Goal: Complete Application Form: Complete application form

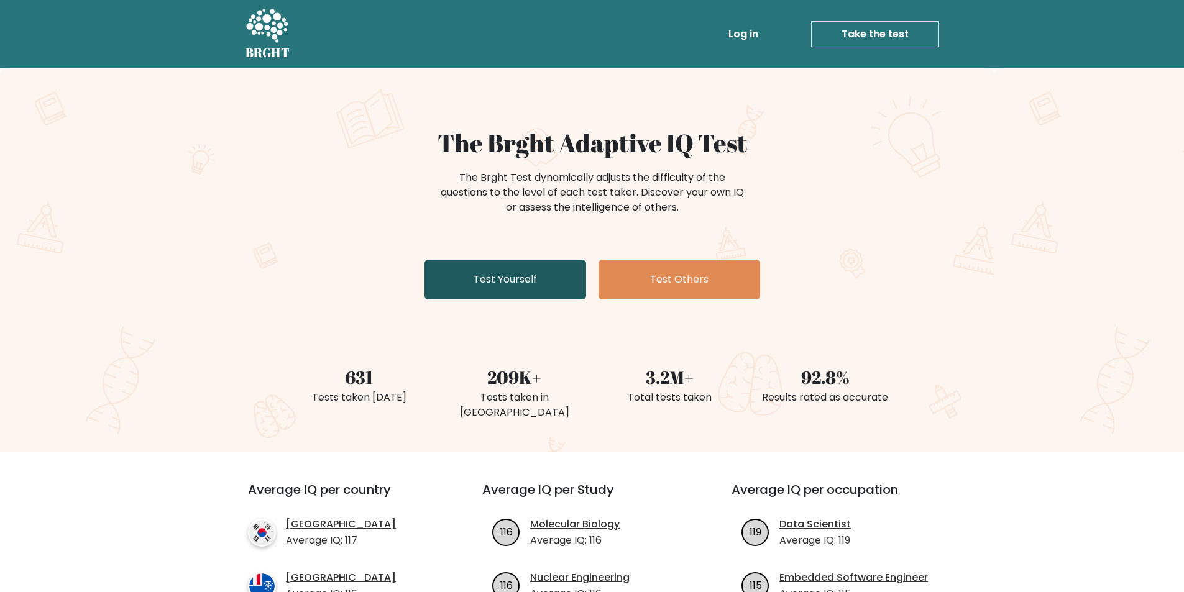
click at [517, 265] on link "Test Yourself" at bounding box center [505, 280] width 162 height 40
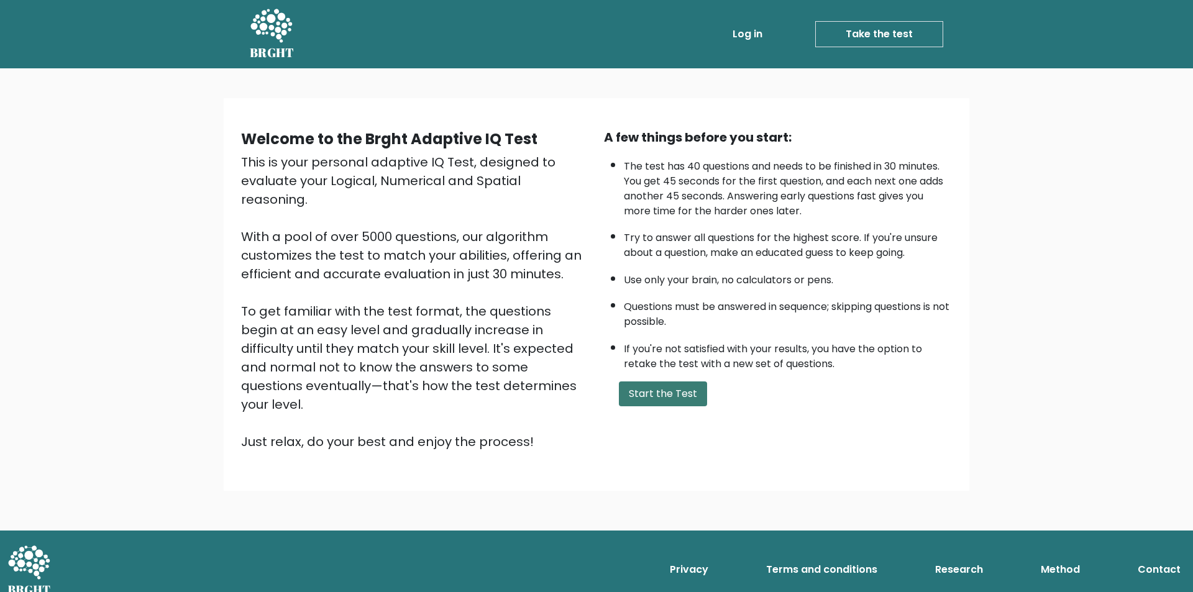
click at [654, 400] on button "Start the Test" at bounding box center [663, 393] width 88 height 25
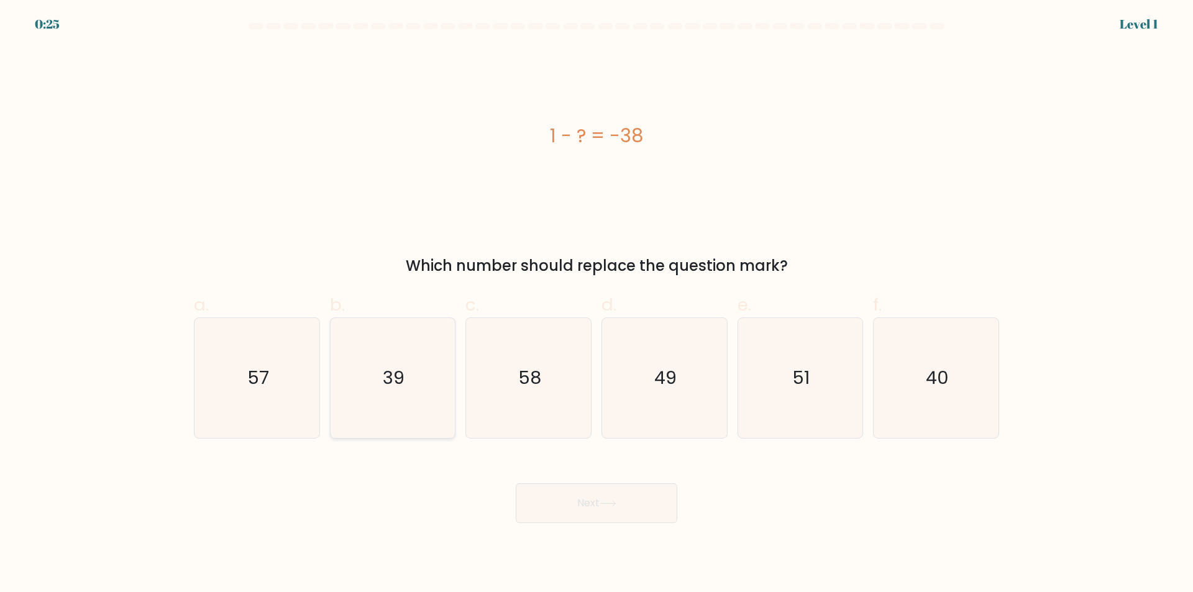
click at [405, 395] on icon "39" at bounding box center [392, 378] width 120 height 120
click at [596, 304] on input "b. 39" at bounding box center [596, 300] width 1 height 8
radio input "true"
click at [623, 510] on button "Next" at bounding box center [597, 503] width 162 height 40
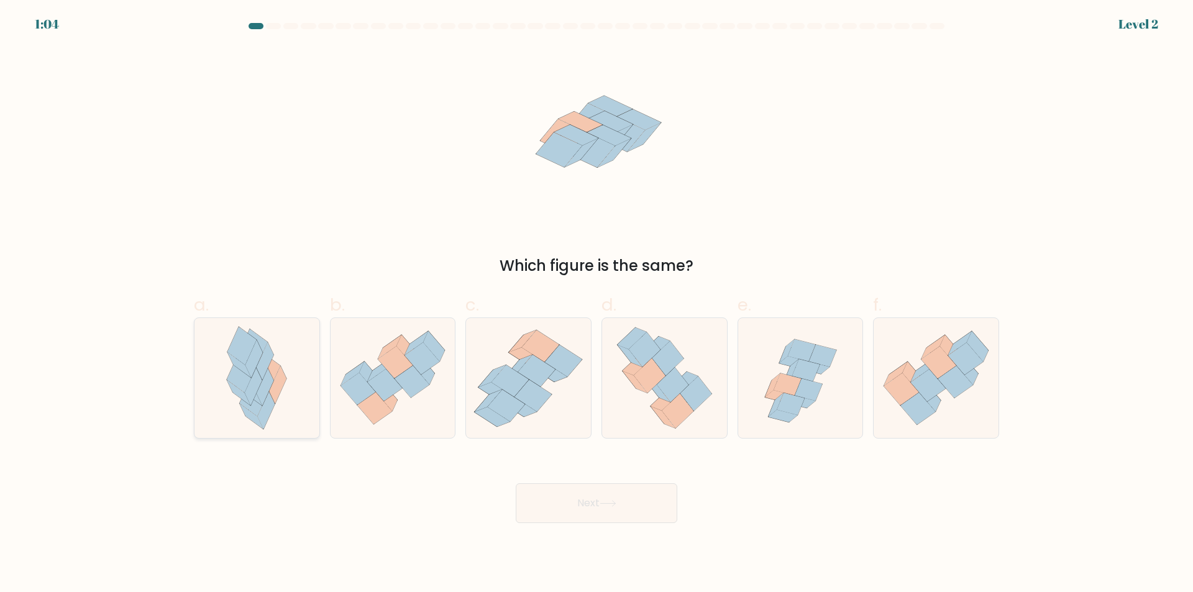
click at [236, 389] on icon at bounding box center [239, 392] width 24 height 25
click at [596, 304] on input "a." at bounding box center [596, 300] width 1 height 8
radio input "true"
click at [623, 504] on button "Next" at bounding box center [597, 503] width 162 height 40
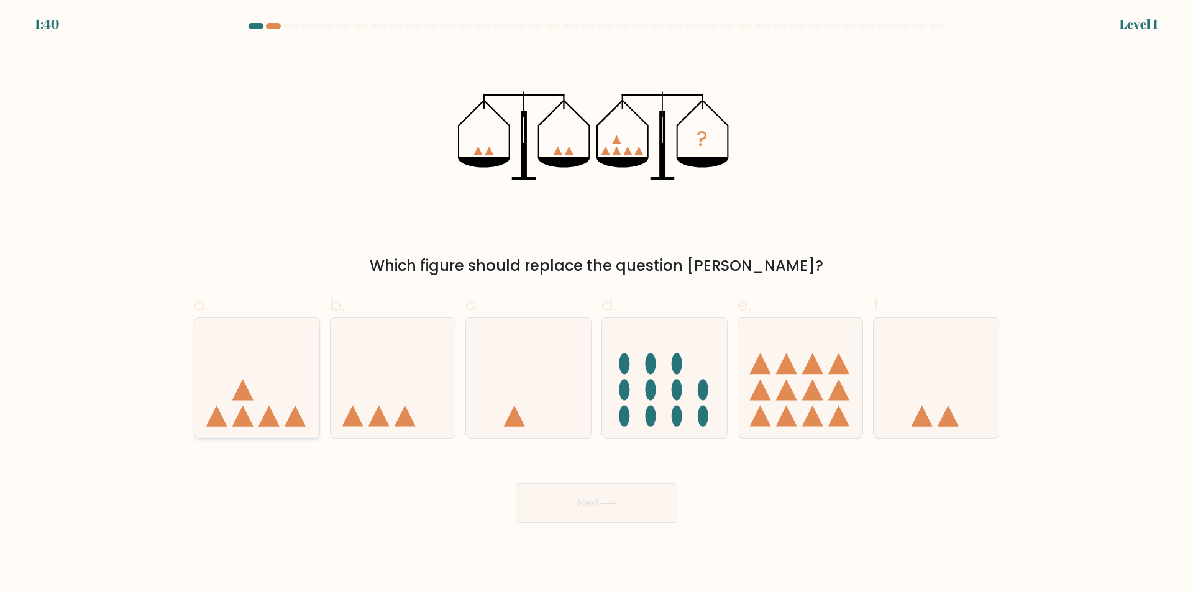
click at [270, 411] on icon at bounding box center [268, 415] width 21 height 21
click at [596, 304] on input "a." at bounding box center [596, 300] width 1 height 8
radio input "true"
click at [624, 495] on button "Next" at bounding box center [597, 503] width 162 height 40
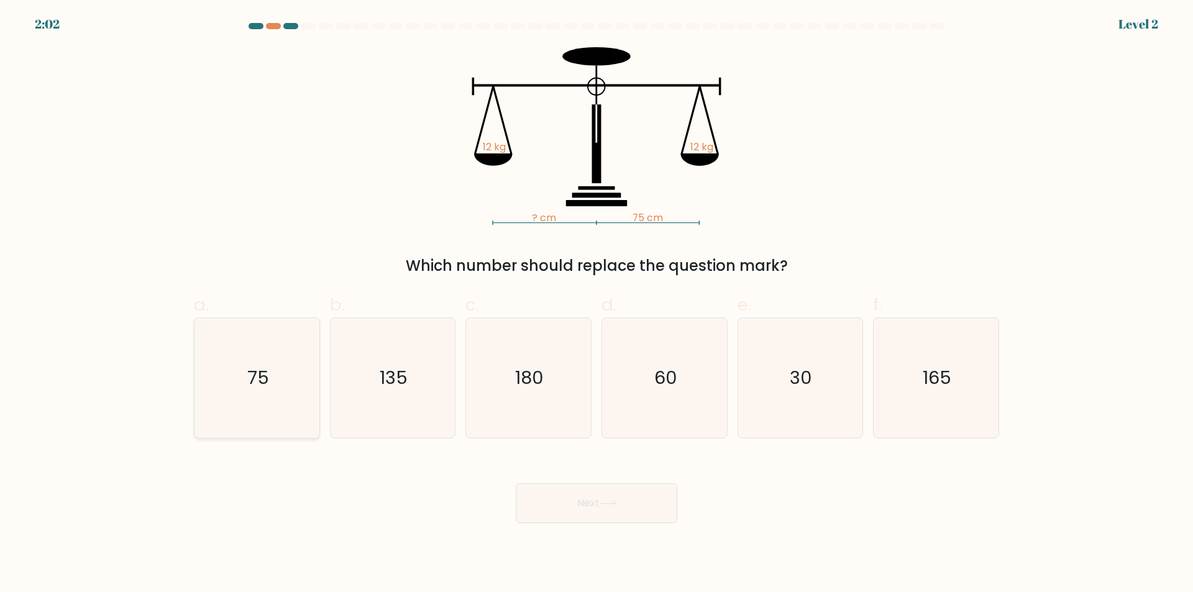
click at [308, 392] on icon "75" at bounding box center [257, 378] width 120 height 120
click at [596, 304] on input "a. 75" at bounding box center [596, 300] width 1 height 8
radio input "true"
click at [652, 503] on button "Next" at bounding box center [597, 503] width 162 height 40
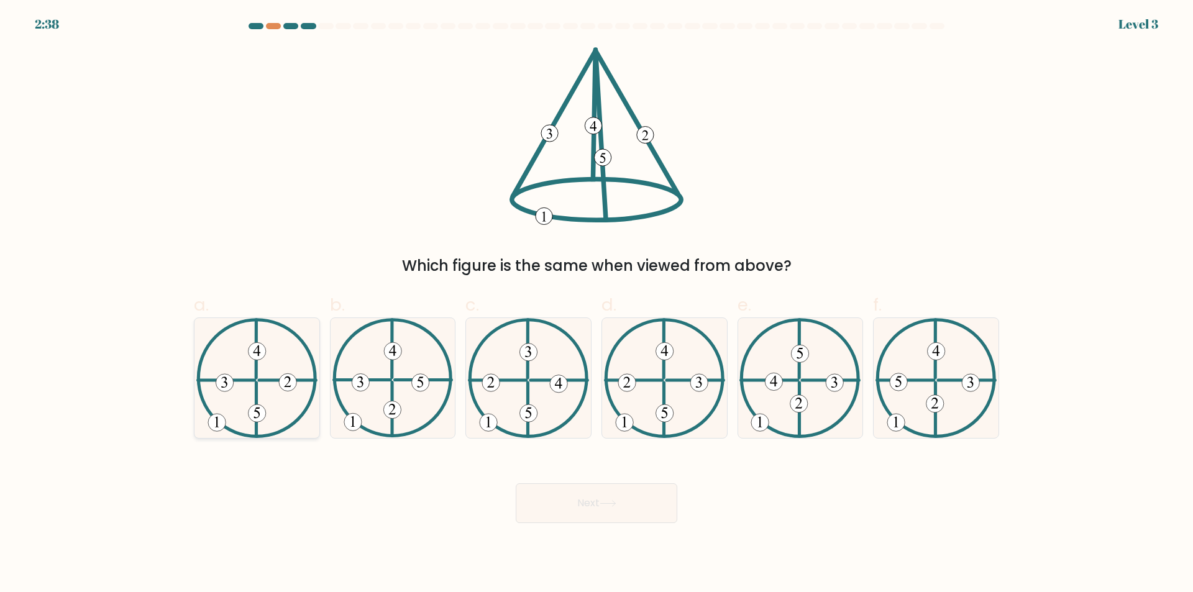
click at [240, 397] on icon at bounding box center [256, 378] width 121 height 120
click at [596, 304] on input "a." at bounding box center [596, 300] width 1 height 8
radio input "true"
click at [596, 503] on button "Next" at bounding box center [597, 503] width 162 height 40
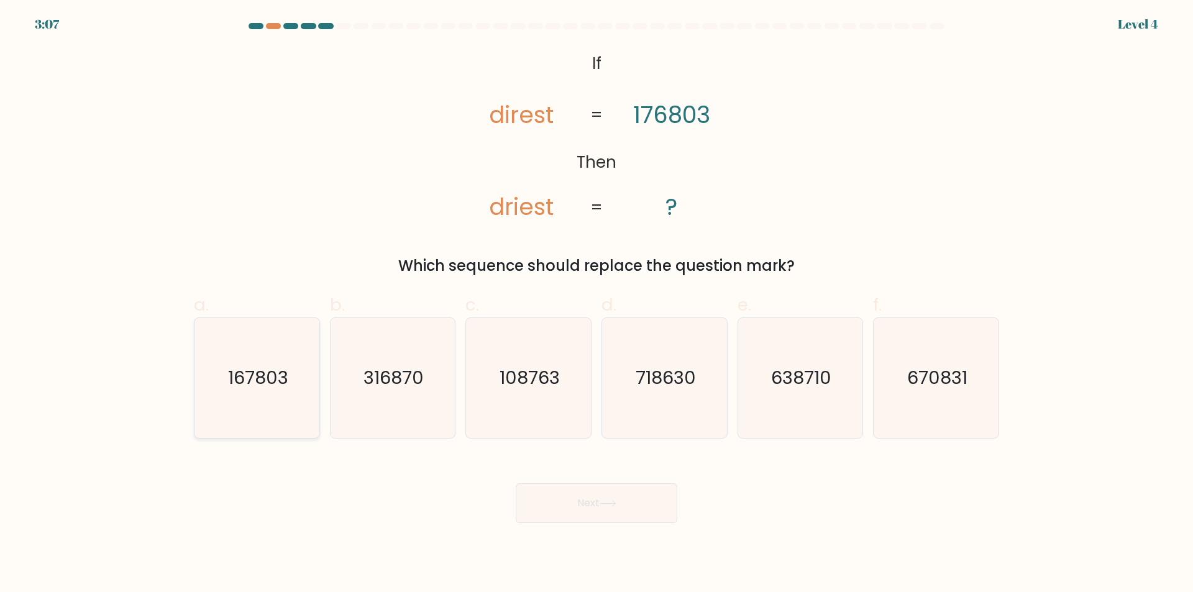
click at [232, 392] on icon "167803" at bounding box center [257, 378] width 120 height 120
click at [596, 304] on input "a. 167803" at bounding box center [596, 300] width 1 height 8
radio input "true"
click at [669, 494] on button "Next" at bounding box center [597, 503] width 162 height 40
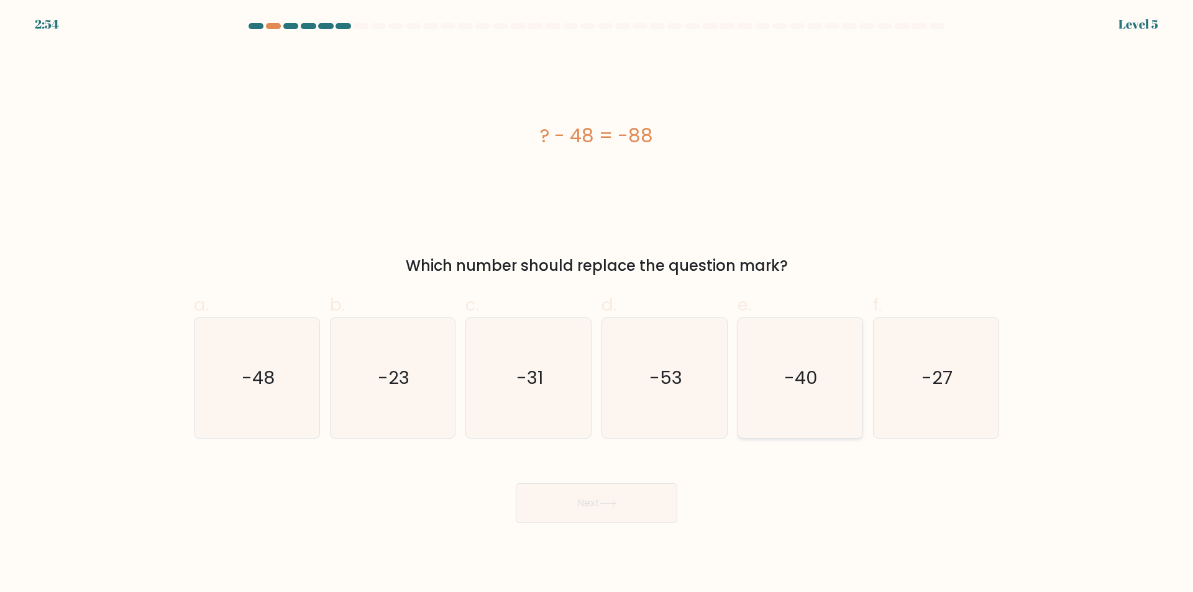
click at [780, 354] on icon "-40" at bounding box center [800, 378] width 120 height 120
click at [597, 304] on input "e. -40" at bounding box center [596, 300] width 1 height 8
radio input "true"
click at [614, 511] on button "Next" at bounding box center [597, 503] width 162 height 40
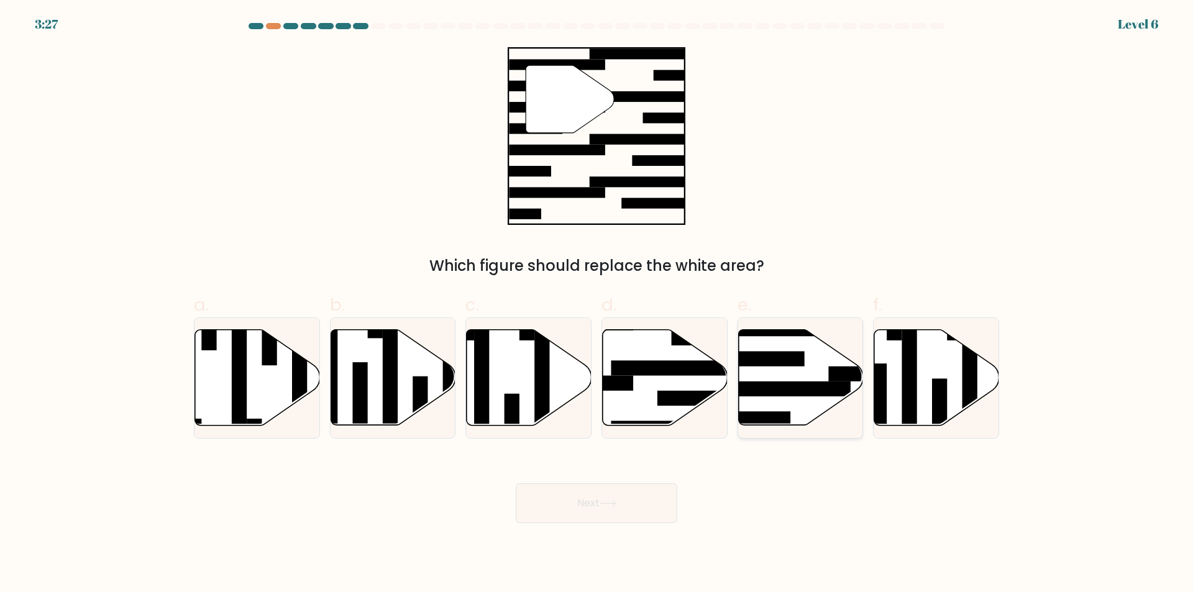
click at [811, 365] on icon at bounding box center [800, 378] width 125 height 96
click at [597, 304] on input "e." at bounding box center [596, 300] width 1 height 8
radio input "true"
click at [616, 502] on icon at bounding box center [608, 503] width 17 height 7
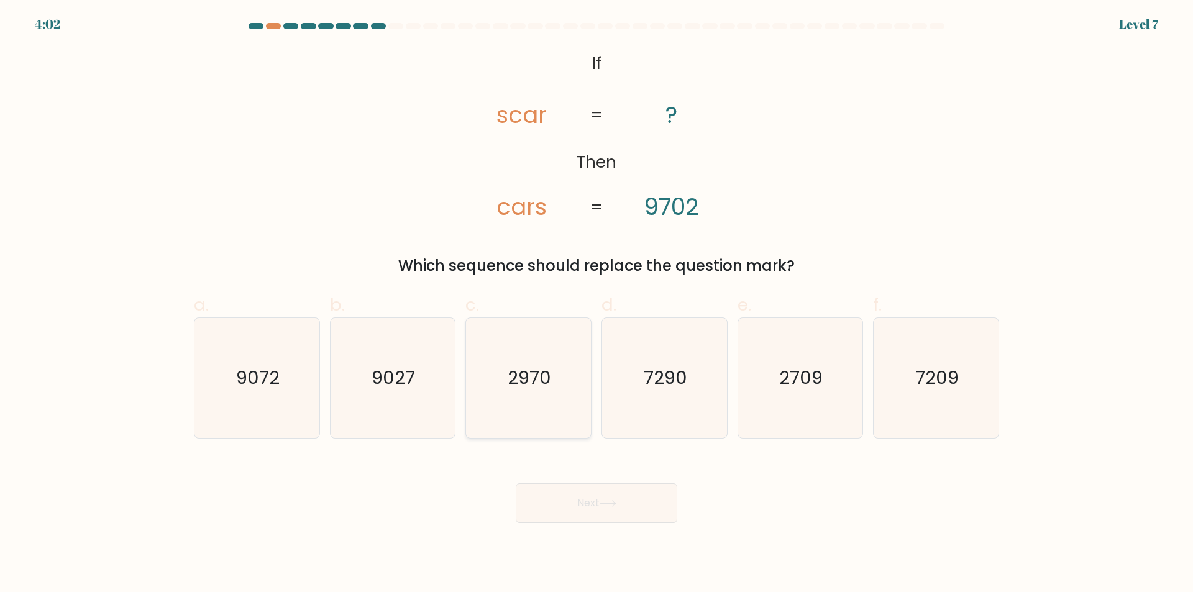
click at [523, 393] on icon "2970" at bounding box center [528, 378] width 120 height 120
click at [596, 304] on input "c. 2970" at bounding box center [596, 300] width 1 height 8
radio input "true"
click at [598, 501] on button "Next" at bounding box center [597, 503] width 162 height 40
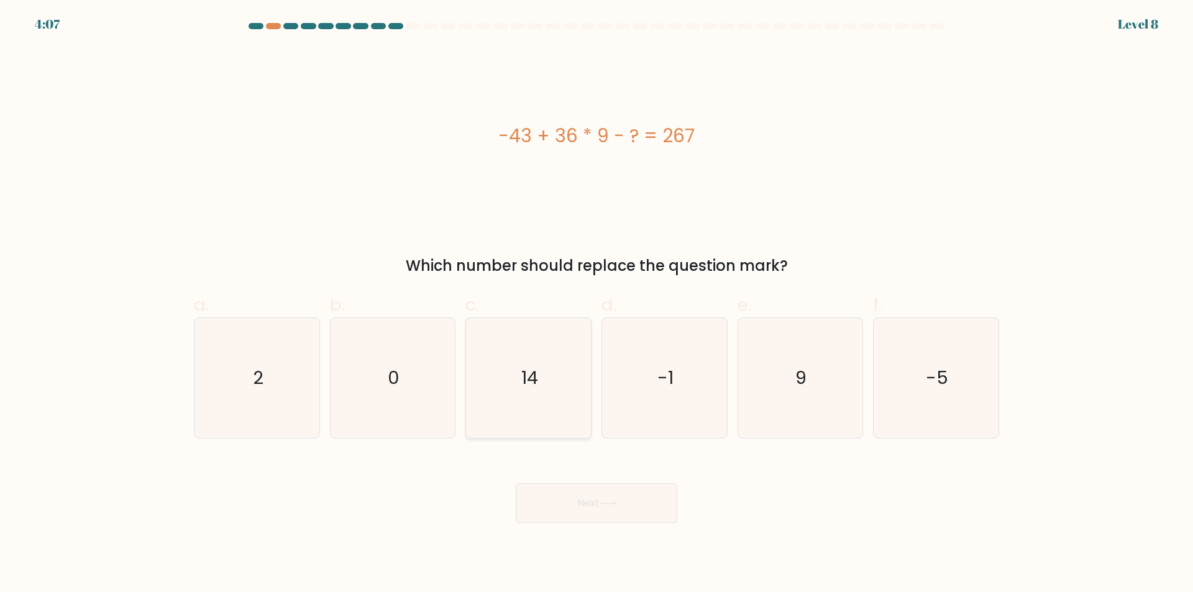
click at [552, 425] on icon "14" at bounding box center [528, 378] width 120 height 120
click at [596, 304] on input "c. 14" at bounding box center [596, 300] width 1 height 8
radio input "true"
click at [612, 504] on icon at bounding box center [608, 503] width 17 height 7
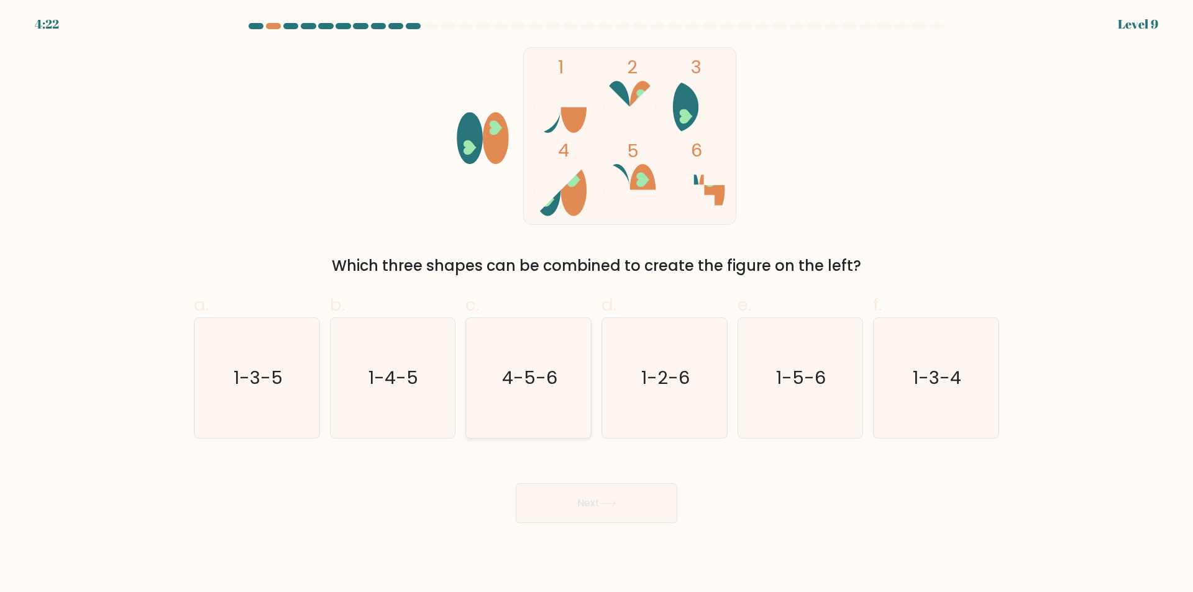
click at [531, 379] on text "4-5-6" at bounding box center [529, 378] width 55 height 25
click at [596, 304] on input "c. 4-5-6" at bounding box center [596, 300] width 1 height 8
radio input "true"
click at [609, 498] on button "Next" at bounding box center [597, 503] width 162 height 40
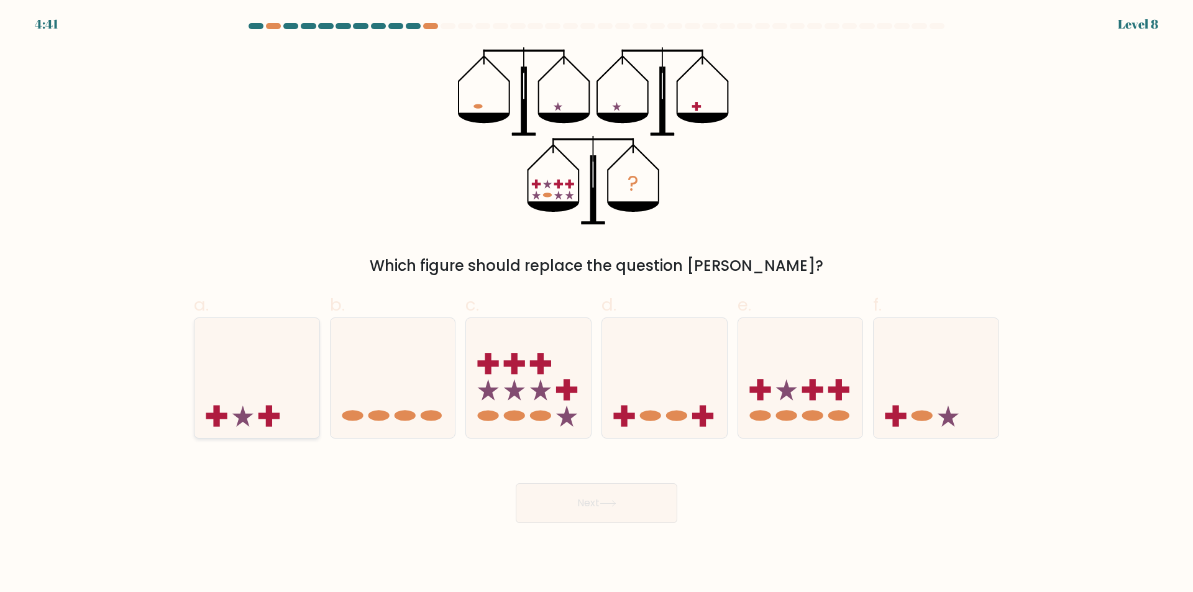
click at [240, 409] on icon at bounding box center [256, 378] width 125 height 103
click at [596, 304] on input "a." at bounding box center [596, 300] width 1 height 8
radio input "true"
click at [680, 393] on icon at bounding box center [664, 378] width 125 height 103
click at [597, 304] on input "d." at bounding box center [596, 300] width 1 height 8
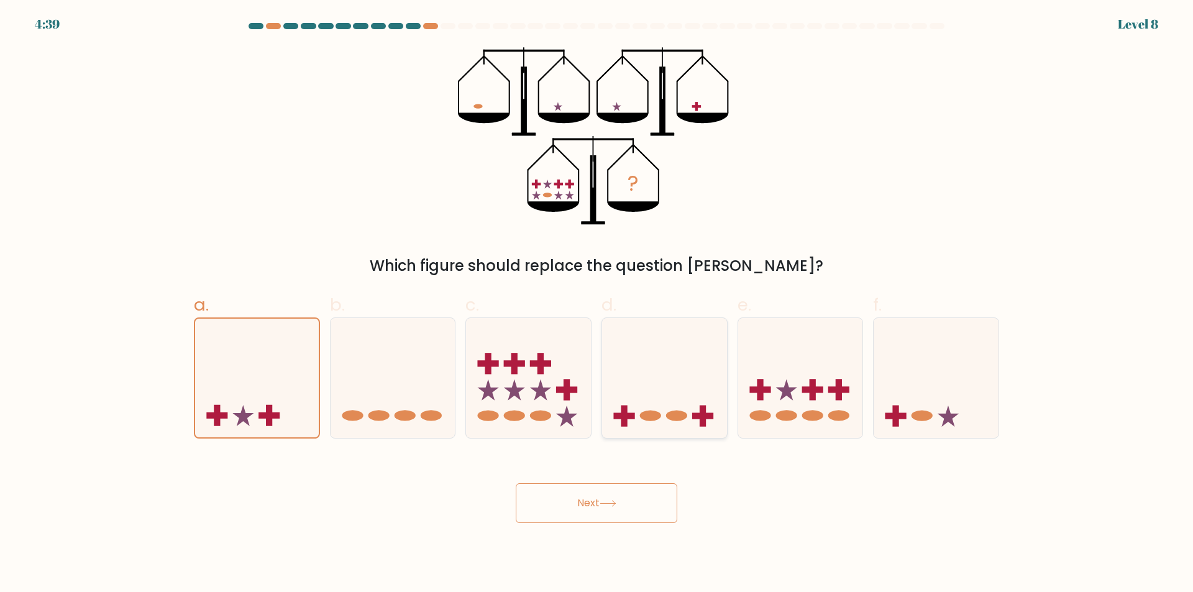
radio input "true"
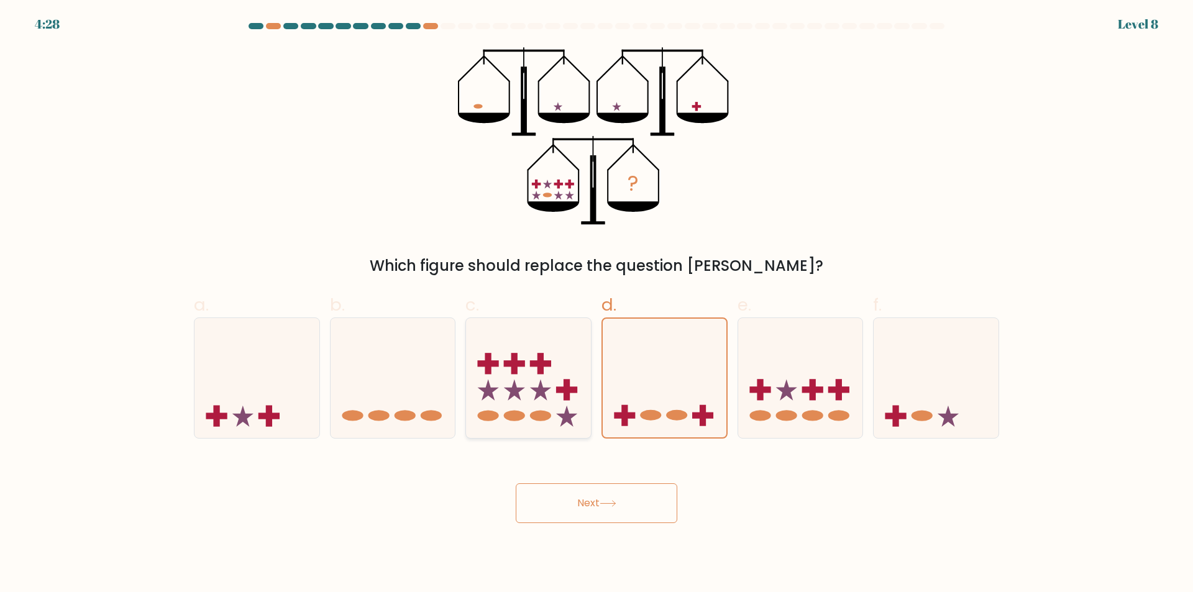
click at [570, 413] on icon at bounding box center [528, 378] width 125 height 103
click at [596, 304] on input "c." at bounding box center [596, 300] width 1 height 8
radio input "true"
click at [771, 398] on icon at bounding box center [800, 378] width 125 height 103
click at [597, 304] on input "e." at bounding box center [596, 300] width 1 height 8
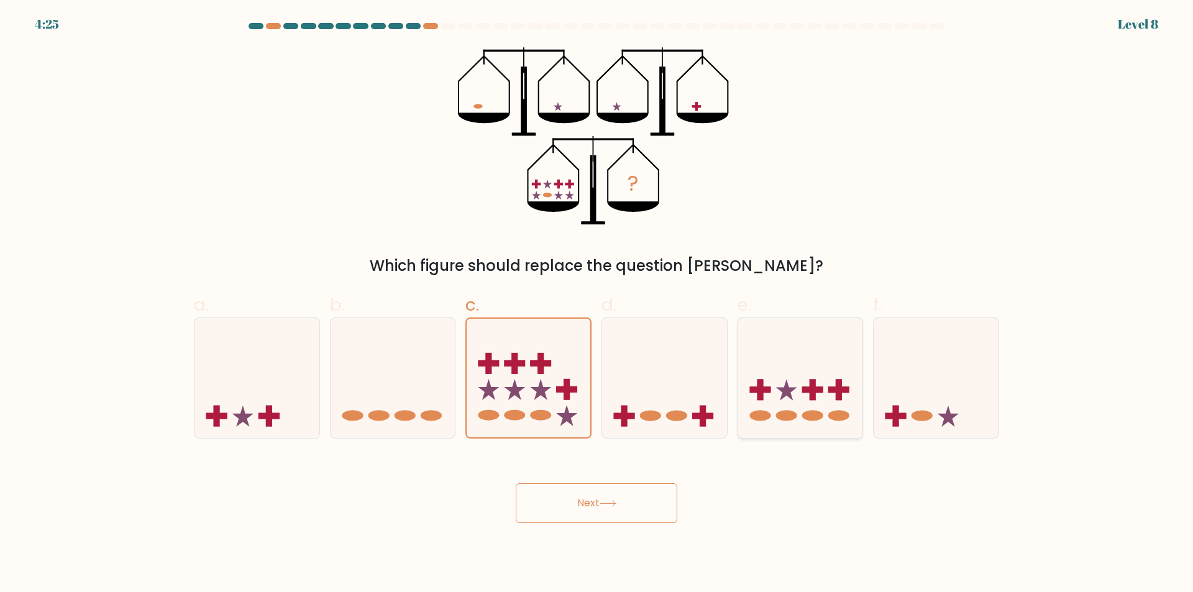
radio input "true"
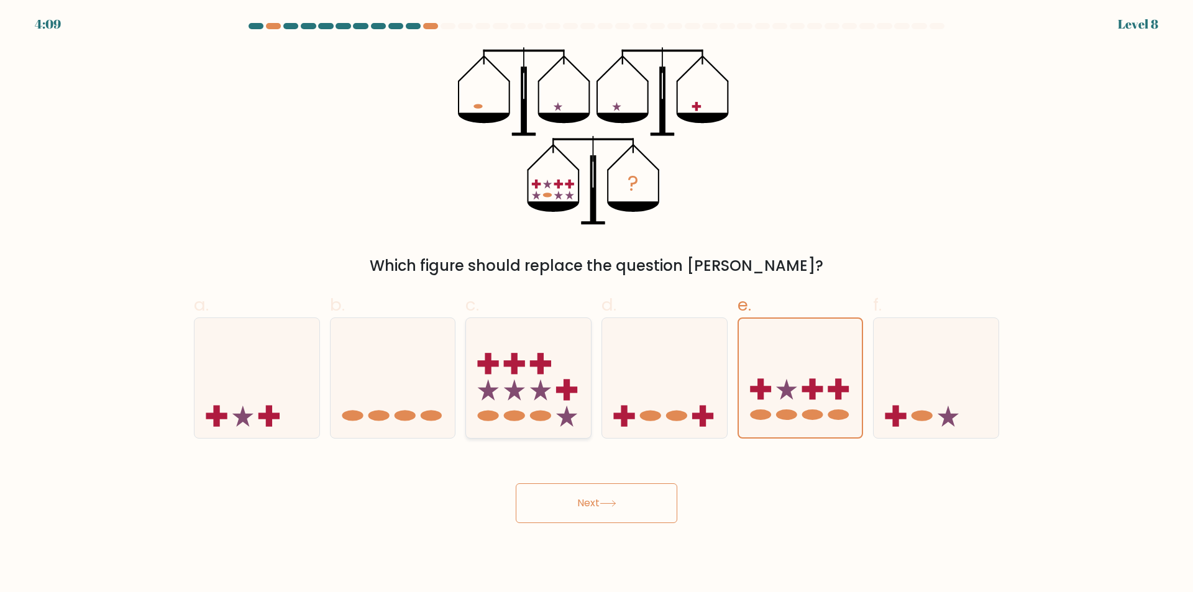
click at [551, 410] on icon at bounding box center [528, 378] width 125 height 103
click at [596, 304] on input "c." at bounding box center [596, 300] width 1 height 8
radio input "true"
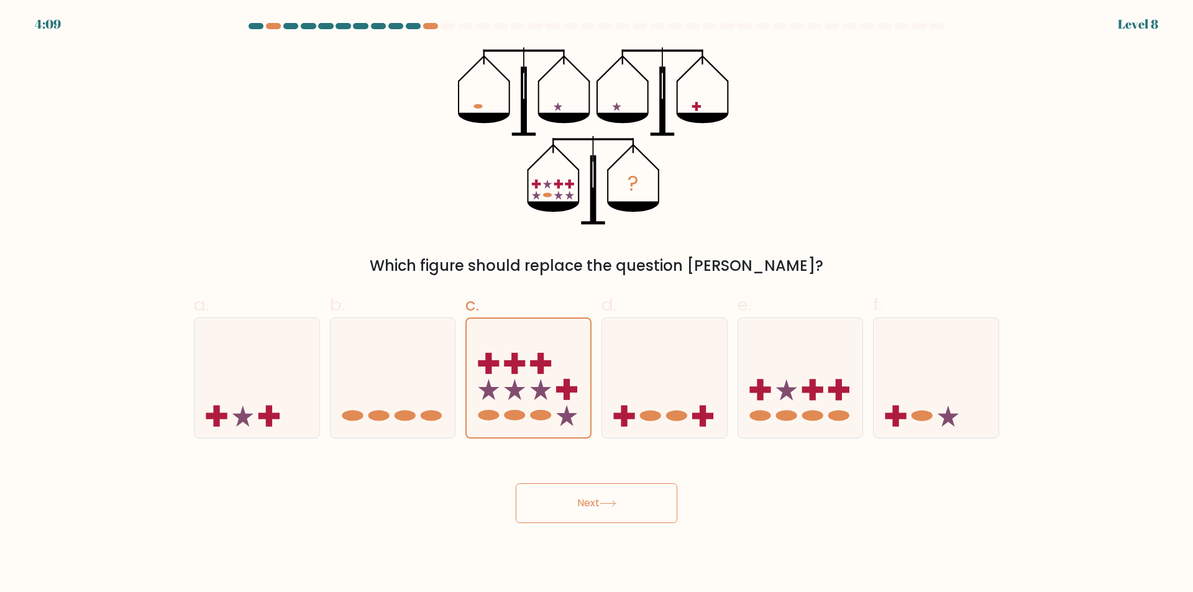
click at [593, 501] on button "Next" at bounding box center [597, 503] width 162 height 40
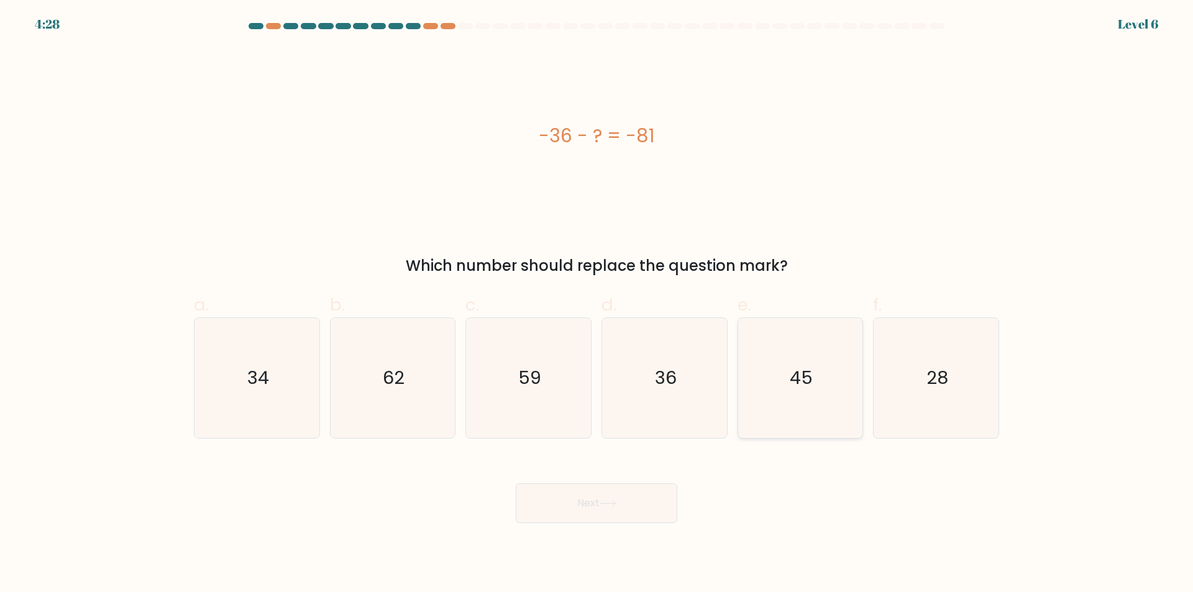
click at [842, 393] on icon "45" at bounding box center [800, 378] width 120 height 120
click at [597, 304] on input "e. 45" at bounding box center [596, 300] width 1 height 8
radio input "true"
click at [611, 509] on button "Next" at bounding box center [597, 503] width 162 height 40
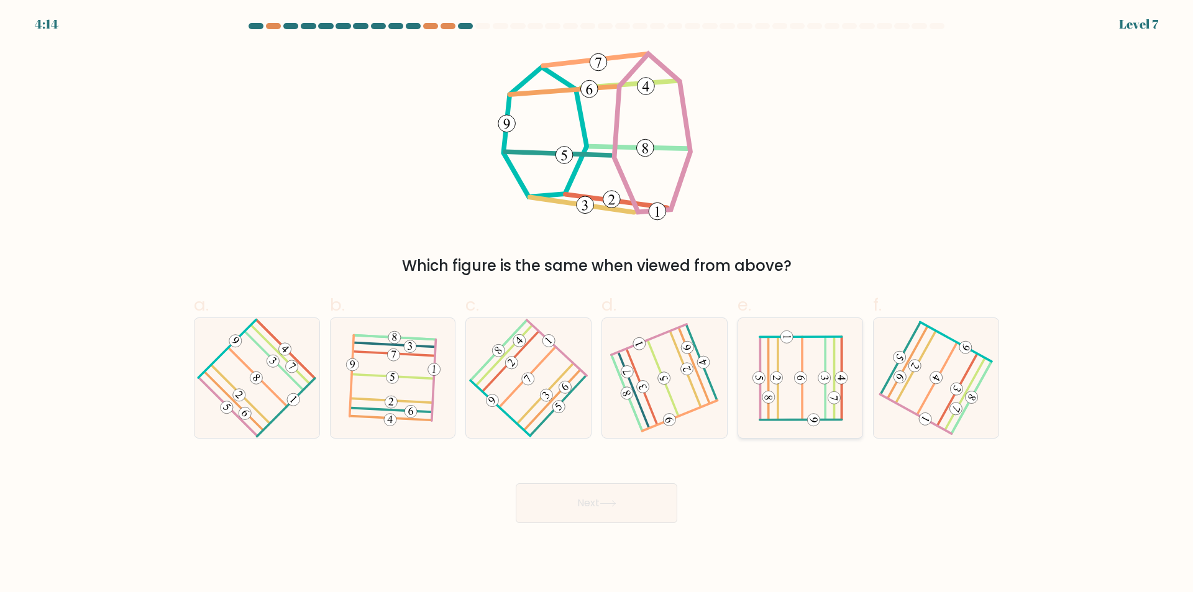
click at [818, 381] on icon at bounding box center [800, 379] width 96 height 96
click at [597, 304] on input "e." at bounding box center [596, 300] width 1 height 8
radio input "true"
click at [653, 508] on button "Next" at bounding box center [597, 503] width 162 height 40
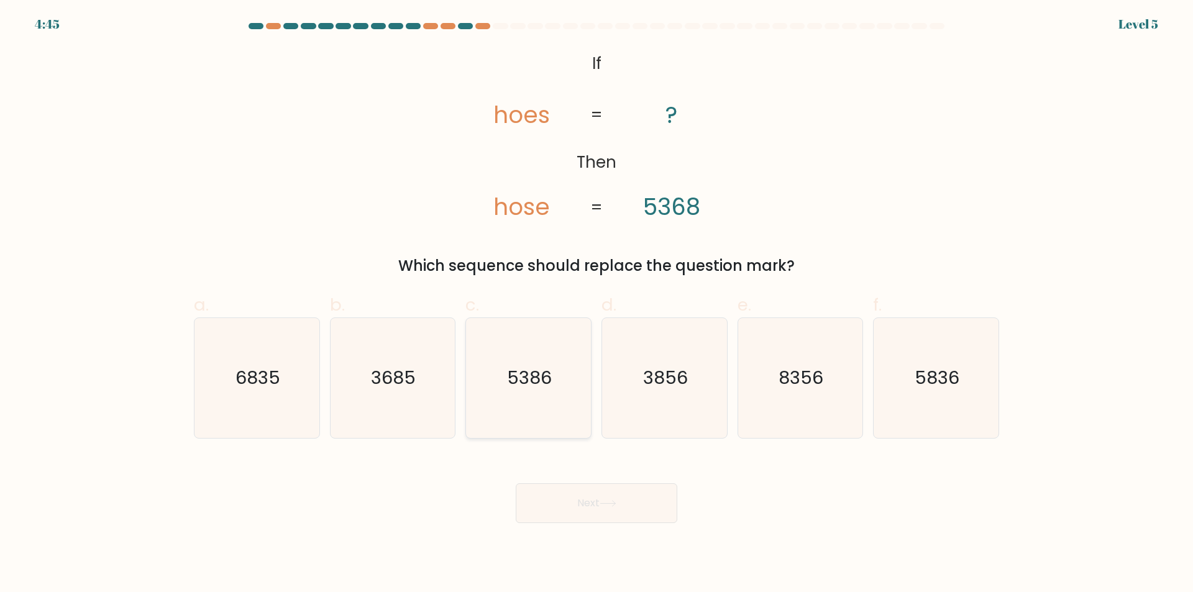
click at [540, 409] on icon "5386" at bounding box center [528, 378] width 120 height 120
click at [596, 304] on input "c. 5386" at bounding box center [596, 300] width 1 height 8
radio input "true"
click at [632, 503] on button "Next" at bounding box center [597, 503] width 162 height 40
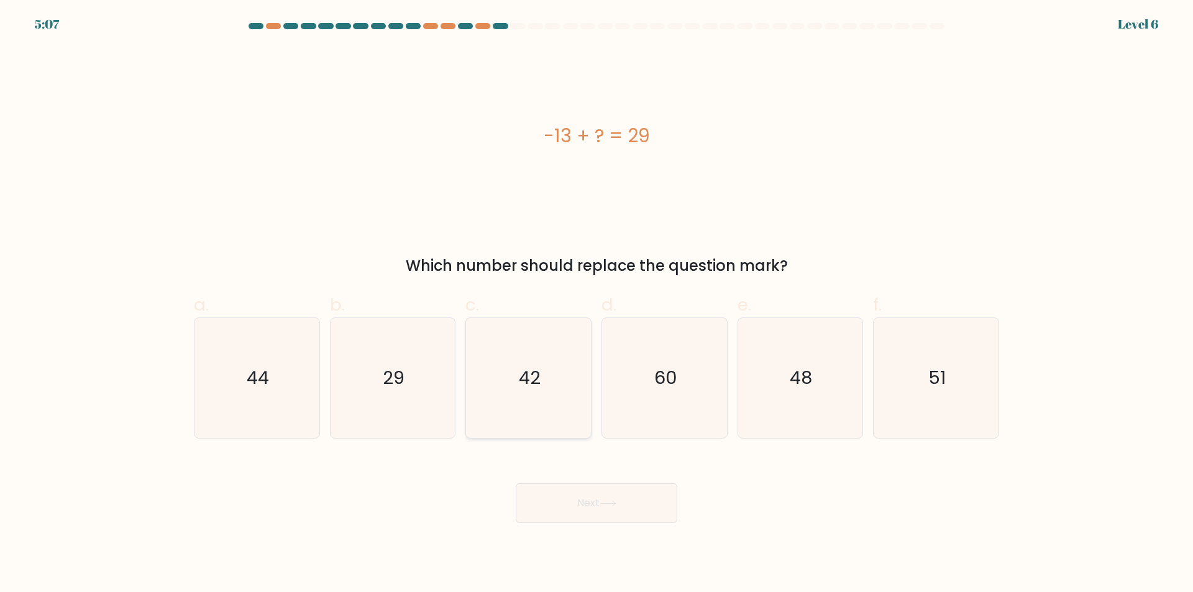
click at [507, 404] on icon "42" at bounding box center [528, 378] width 120 height 120
click at [596, 304] on input "c. 42" at bounding box center [596, 300] width 1 height 8
radio input "true"
click at [627, 511] on button "Next" at bounding box center [597, 503] width 162 height 40
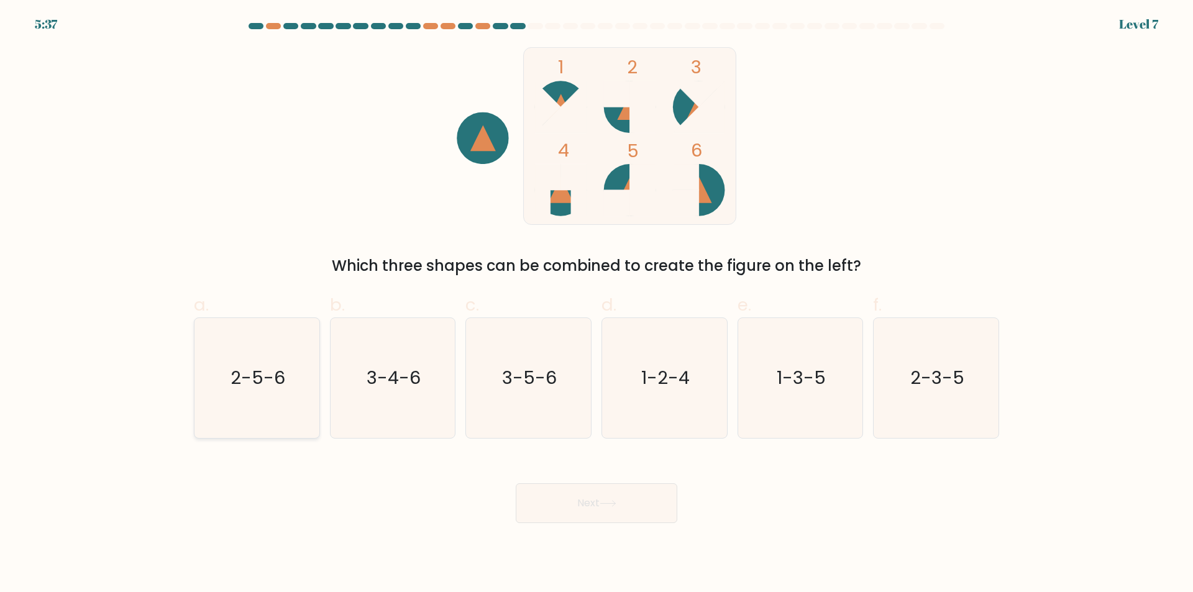
click at [211, 394] on icon "2-5-6" at bounding box center [257, 378] width 120 height 120
click at [596, 304] on input "a. 2-5-6" at bounding box center [596, 300] width 1 height 8
radio input "true"
click at [648, 500] on button "Next" at bounding box center [597, 503] width 162 height 40
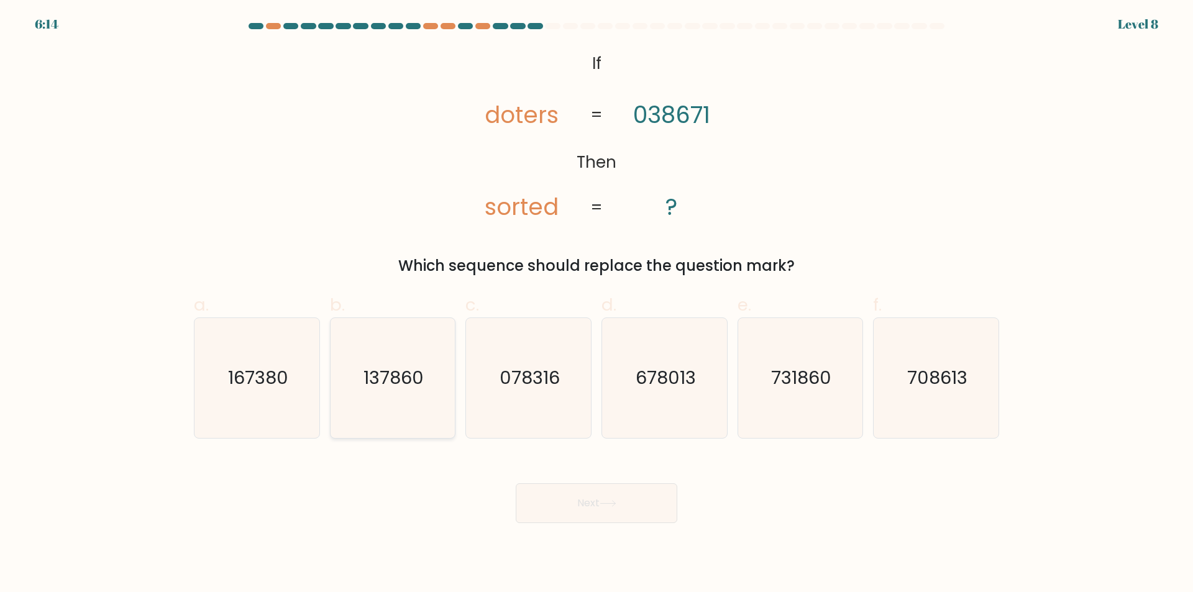
click at [413, 398] on icon "137860" at bounding box center [392, 378] width 120 height 120
click at [596, 304] on input "b. 137860" at bounding box center [596, 300] width 1 height 8
radio input "true"
click at [653, 508] on button "Next" at bounding box center [597, 503] width 162 height 40
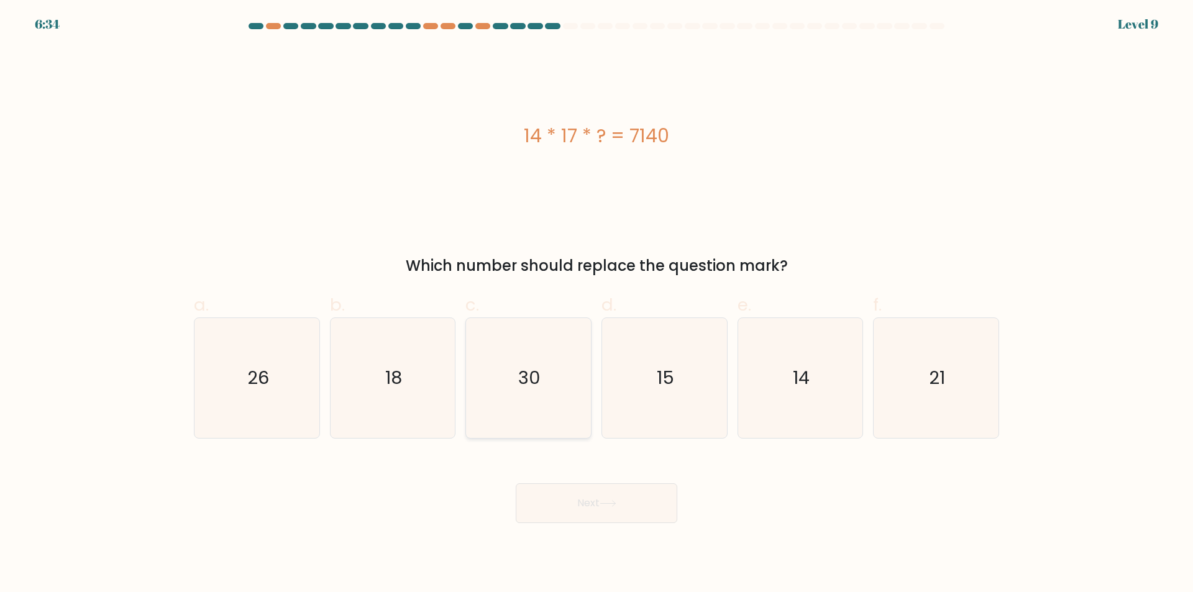
click at [536, 406] on icon "30" at bounding box center [528, 378] width 120 height 120
click at [596, 304] on input "c. 30" at bounding box center [596, 300] width 1 height 8
radio input "true"
click at [648, 507] on button "Next" at bounding box center [597, 503] width 162 height 40
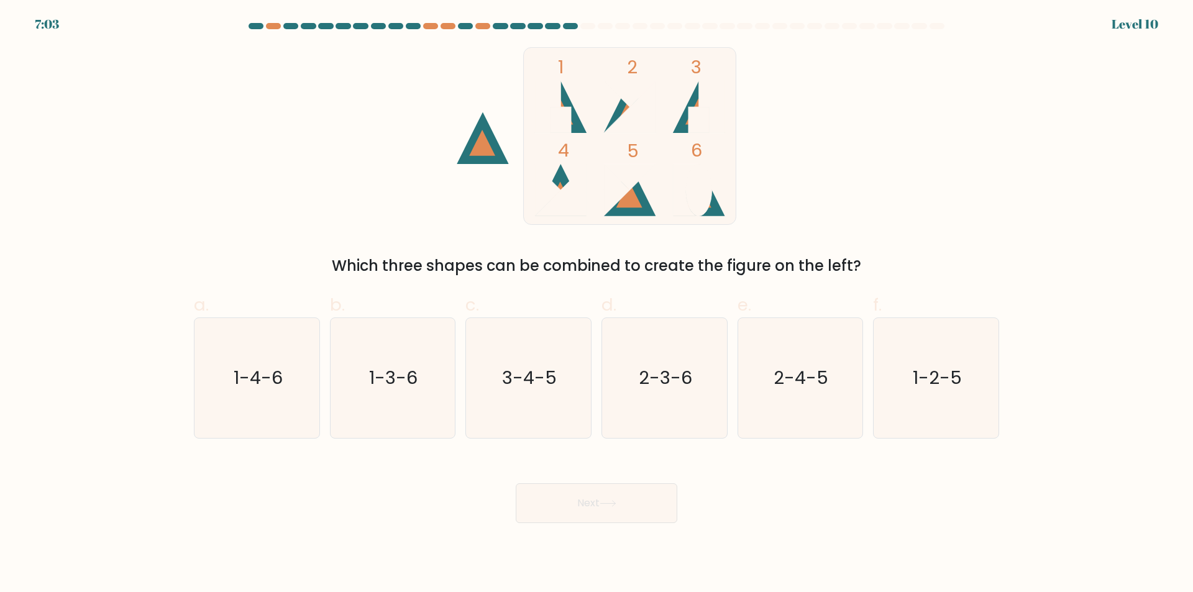
click at [654, 209] on rect at bounding box center [630, 135] width 212 height 177
click at [685, 388] on text "2-3-6" at bounding box center [665, 378] width 53 height 25
click at [597, 304] on input "d. 2-3-6" at bounding box center [596, 300] width 1 height 8
radio input "true"
click at [532, 397] on icon "3-4-5" at bounding box center [528, 378] width 120 height 120
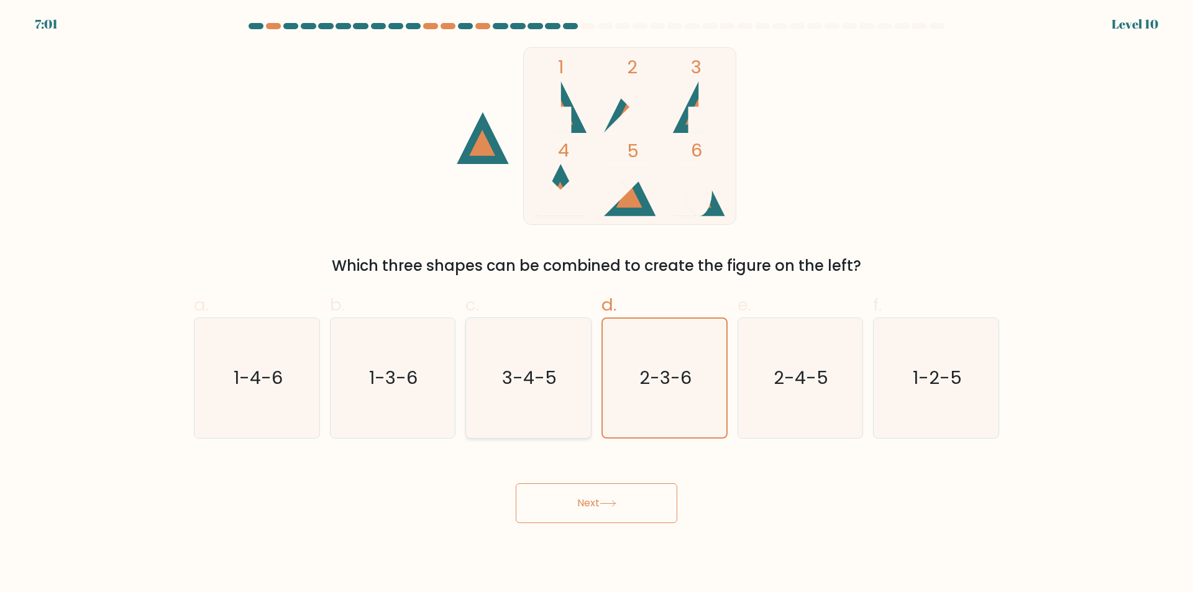
click at [596, 304] on input "c. 3-4-5" at bounding box center [596, 300] width 1 height 8
radio input "true"
click at [578, 513] on button "Next" at bounding box center [597, 503] width 162 height 40
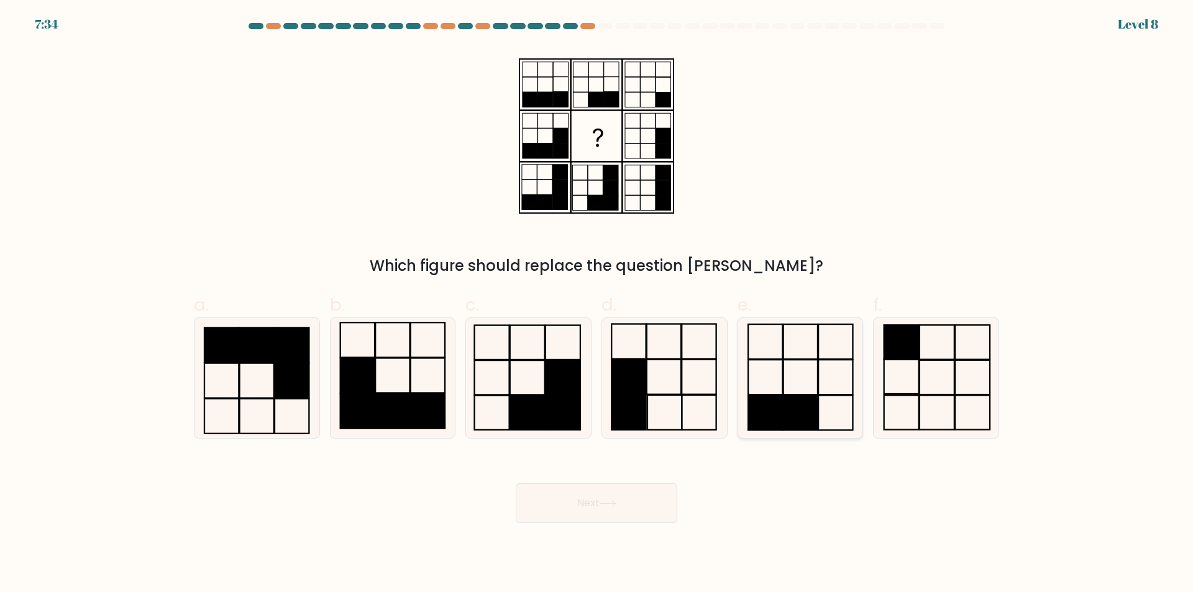
click at [780, 411] on rect at bounding box center [766, 412] width 34 height 35
click at [597, 304] on input "e." at bounding box center [596, 300] width 1 height 8
radio input "true"
click at [401, 377] on icon at bounding box center [392, 378] width 120 height 120
click at [596, 304] on input "b." at bounding box center [596, 300] width 1 height 8
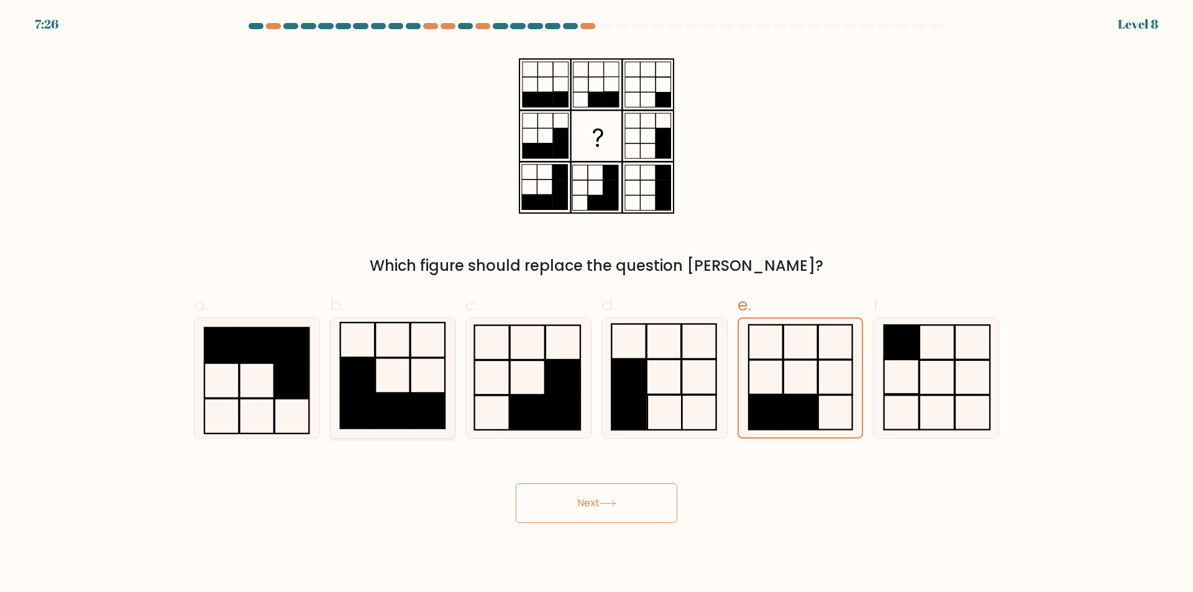
radio input "true"
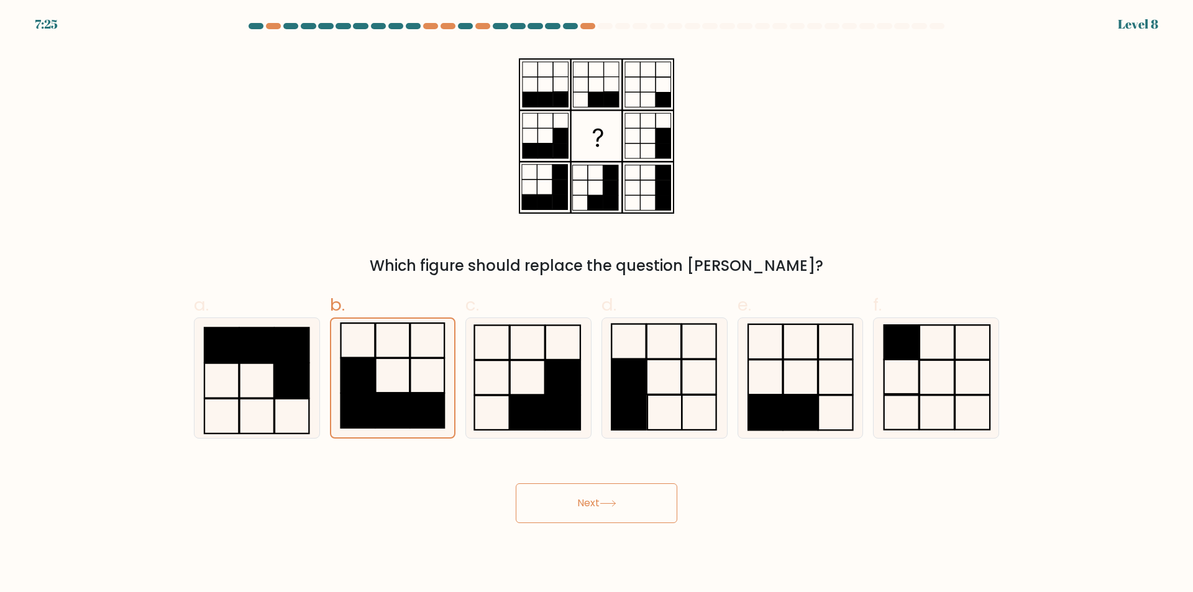
click at [657, 508] on button "Next" at bounding box center [597, 503] width 162 height 40
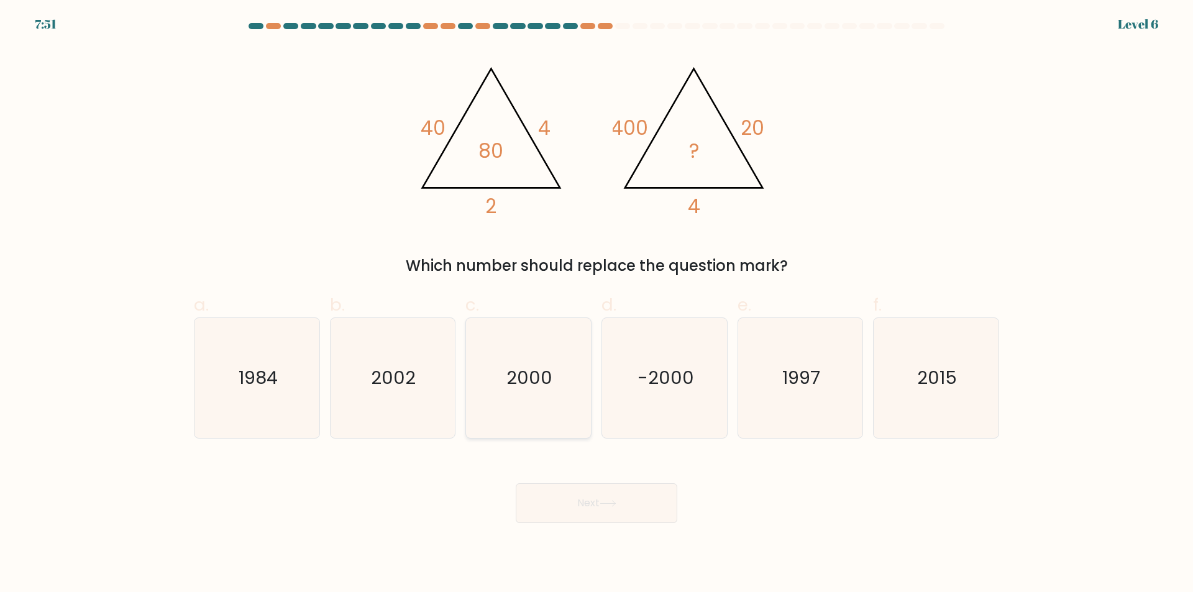
click at [551, 391] on icon "2000" at bounding box center [528, 378] width 120 height 120
click at [596, 304] on input "c. 2000" at bounding box center [596, 300] width 1 height 8
radio input "true"
click at [633, 490] on button "Next" at bounding box center [597, 503] width 162 height 40
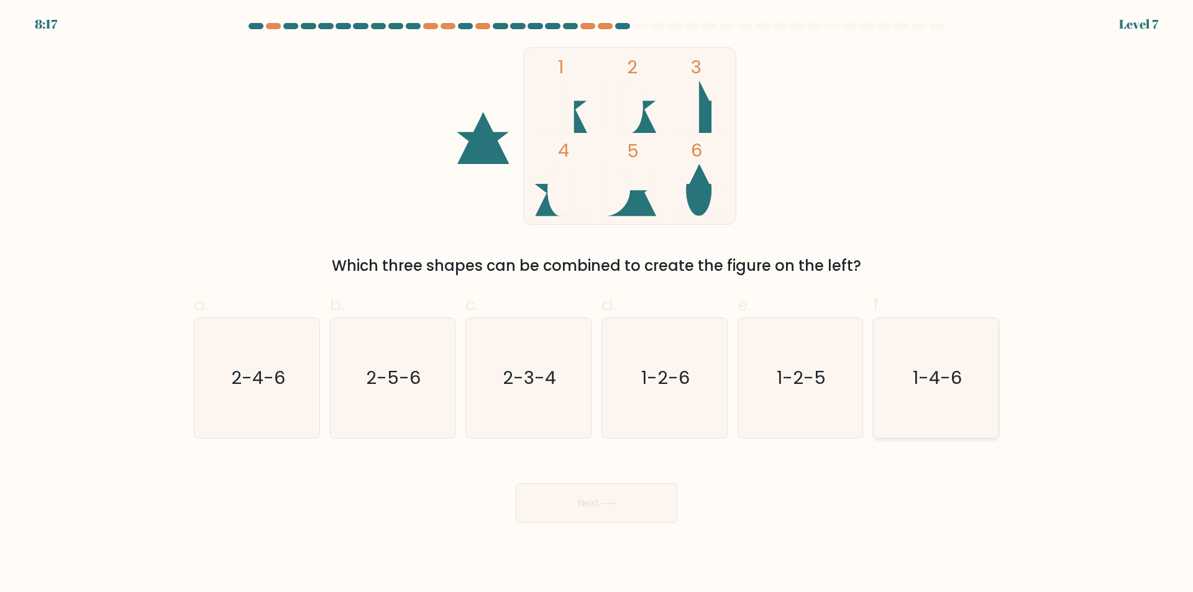
click at [958, 388] on text "1-4-6" at bounding box center [937, 378] width 49 height 25
click at [597, 304] on input "f. 1-4-6" at bounding box center [596, 300] width 1 height 8
radio input "true"
drag, startPoint x: 627, startPoint y: 506, endPoint x: 628, endPoint y: 513, distance: 6.9
click at [629, 511] on button "Next" at bounding box center [597, 503] width 162 height 40
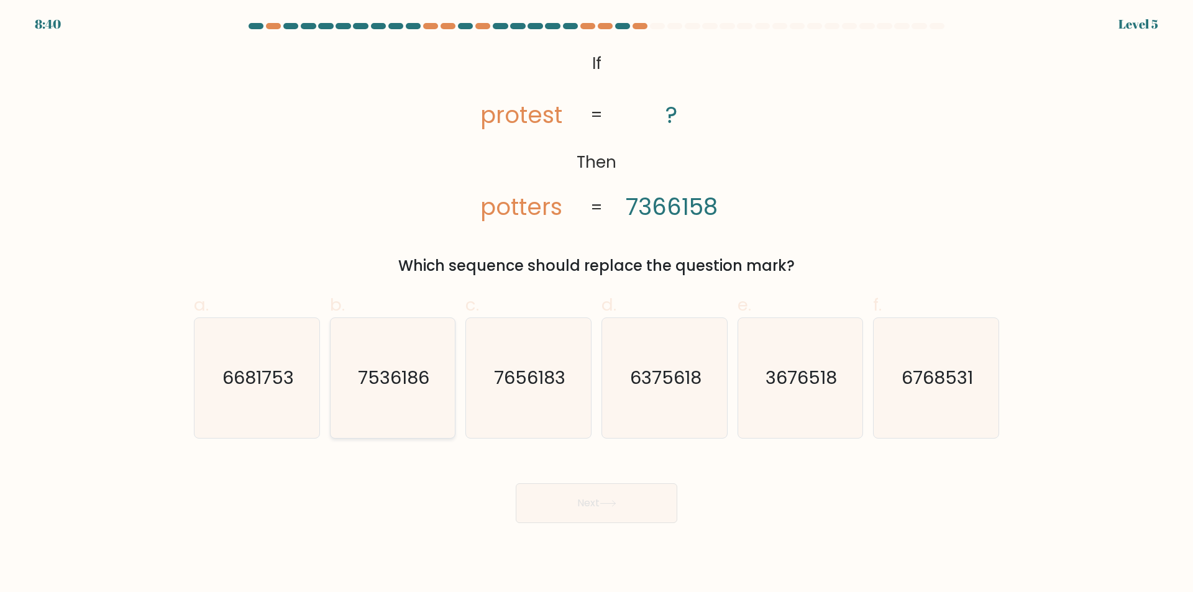
click at [377, 401] on icon "7536186" at bounding box center [392, 378] width 120 height 120
click at [596, 304] on input "b. 7536186" at bounding box center [596, 300] width 1 height 8
radio input "true"
click at [618, 531] on body "8:40 Level 5 If" at bounding box center [596, 296] width 1193 height 592
click at [590, 493] on button "Next" at bounding box center [597, 503] width 162 height 40
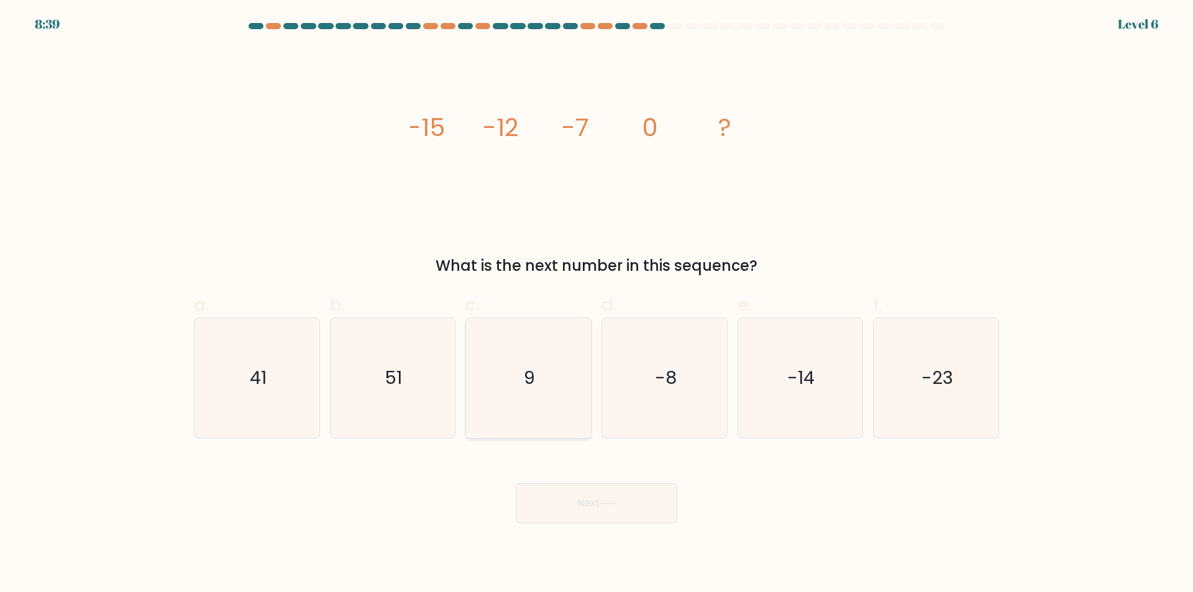
click at [518, 412] on icon "9" at bounding box center [528, 378] width 120 height 120
click at [596, 304] on input "c. 9" at bounding box center [596, 300] width 1 height 8
radio input "true"
click at [602, 505] on button "Next" at bounding box center [597, 503] width 162 height 40
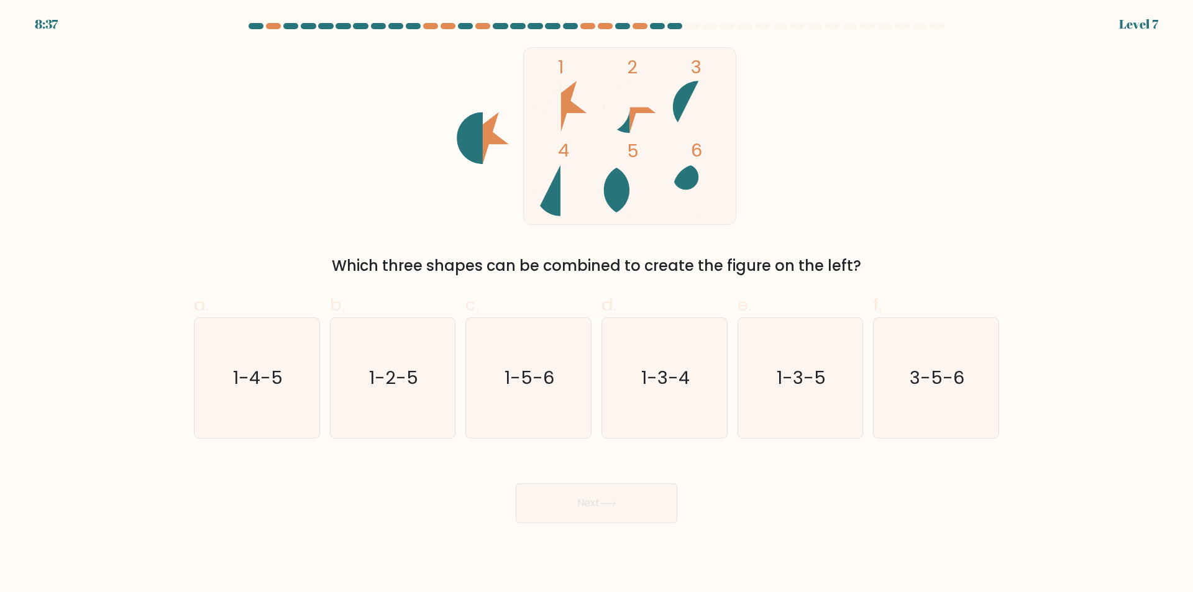
click at [601, 505] on button "Next" at bounding box center [597, 503] width 162 height 40
click at [811, 399] on icon "1-3-5" at bounding box center [800, 378] width 120 height 120
click at [597, 304] on input "e. 1-3-5" at bounding box center [596, 300] width 1 height 8
radio input "true"
click at [645, 495] on button "Next" at bounding box center [597, 503] width 162 height 40
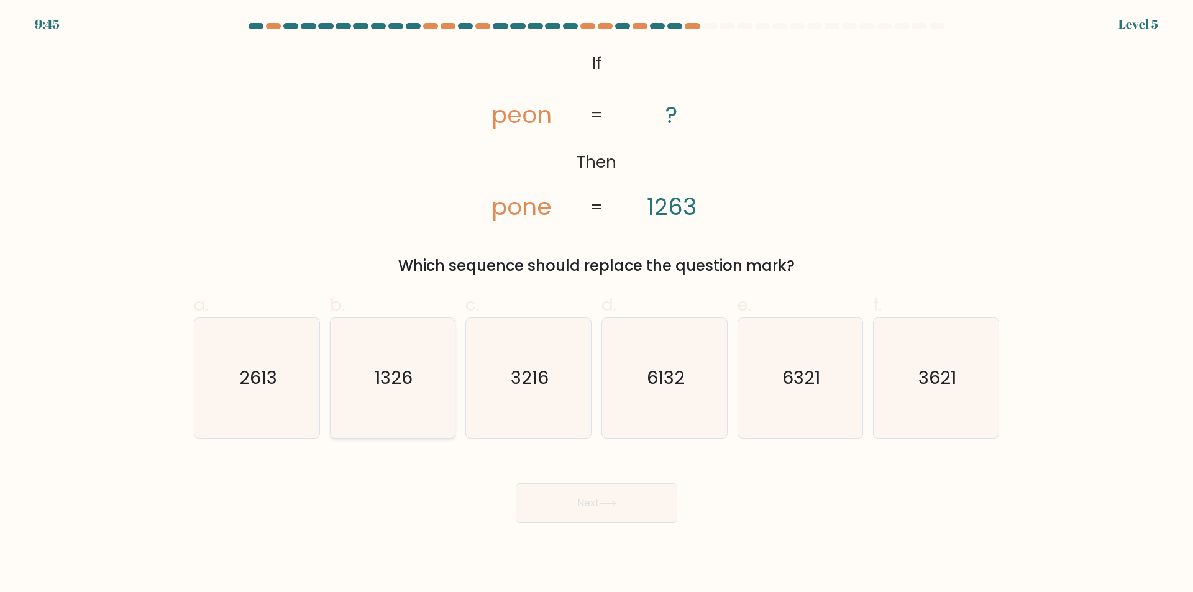
drag, startPoint x: 400, startPoint y: 413, endPoint x: 400, endPoint y: 422, distance: 9.9
click at [400, 415] on icon "1326" at bounding box center [392, 378] width 120 height 120
click at [596, 304] on input "b. 1326" at bounding box center [596, 300] width 1 height 8
radio input "true"
click at [647, 510] on button "Next" at bounding box center [597, 503] width 162 height 40
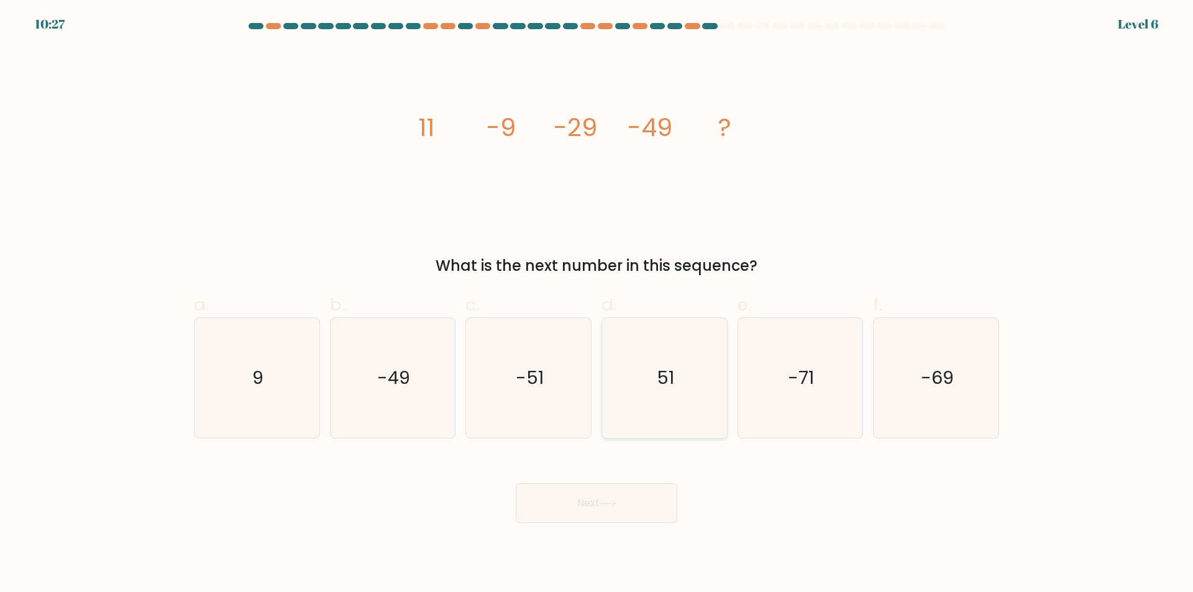
drag, startPoint x: 673, startPoint y: 411, endPoint x: 665, endPoint y: 452, distance: 41.1
click at [674, 411] on icon "51" at bounding box center [665, 378] width 120 height 120
click at [597, 304] on input "d. 51" at bounding box center [596, 300] width 1 height 8
radio input "true"
click at [650, 481] on div "Next" at bounding box center [596, 489] width 820 height 70
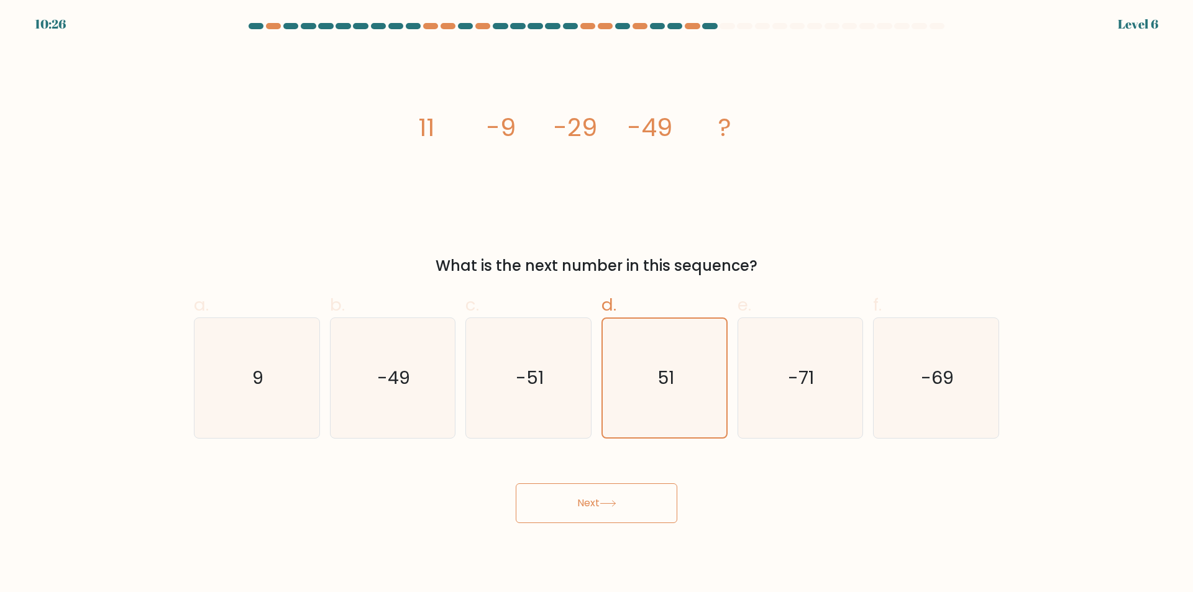
click at [637, 509] on button "Next" at bounding box center [597, 503] width 162 height 40
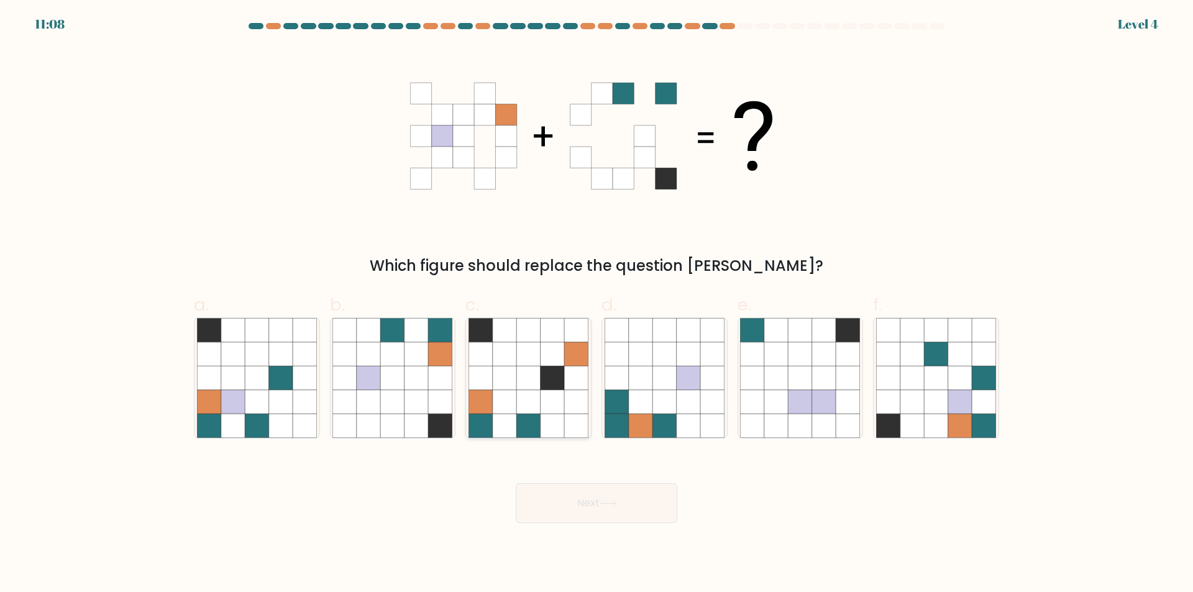
click at [524, 382] on icon at bounding box center [528, 378] width 24 height 24
click at [596, 304] on input "c." at bounding box center [596, 300] width 1 height 8
radio input "true"
click at [639, 513] on button "Next" at bounding box center [597, 503] width 162 height 40
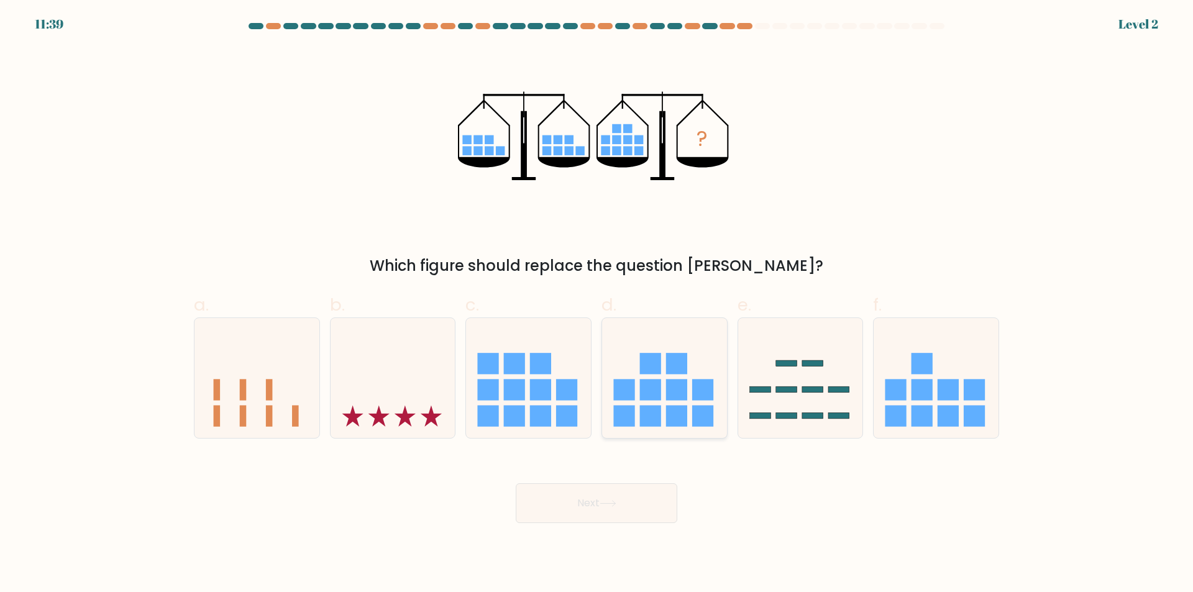
click at [684, 414] on rect at bounding box center [676, 415] width 21 height 21
click at [597, 304] on input "d." at bounding box center [596, 300] width 1 height 8
radio input "true"
click at [607, 509] on button "Next" at bounding box center [597, 503] width 162 height 40
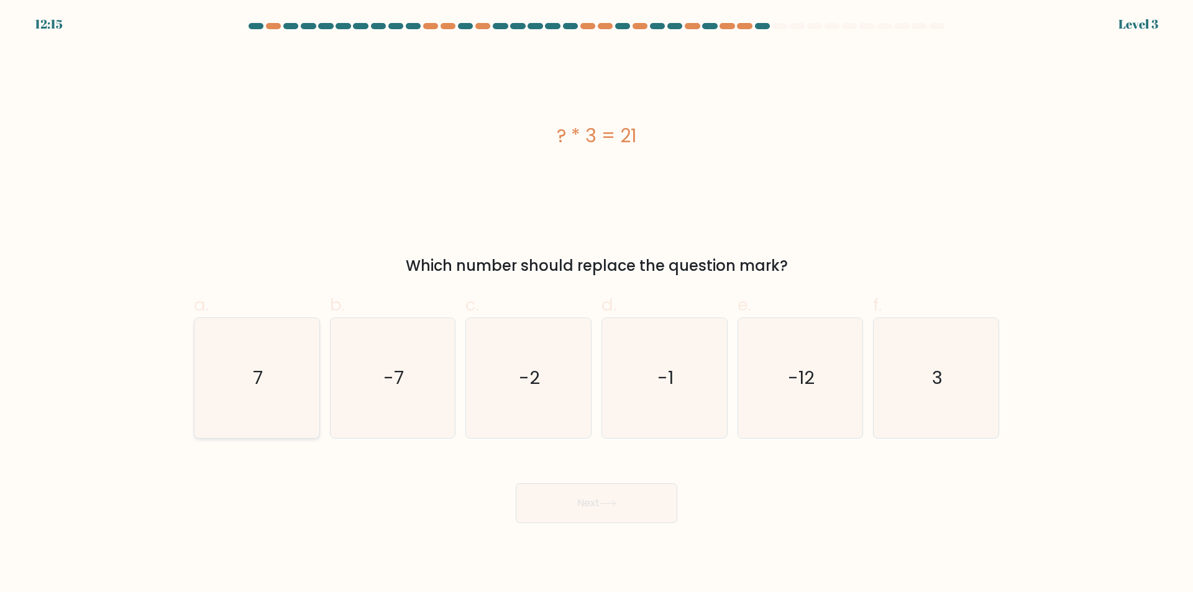
click at [299, 389] on icon "7" at bounding box center [257, 378] width 120 height 120
click at [596, 304] on input "a. 7" at bounding box center [596, 300] width 1 height 8
radio input "true"
click at [582, 512] on button "Next" at bounding box center [597, 503] width 162 height 40
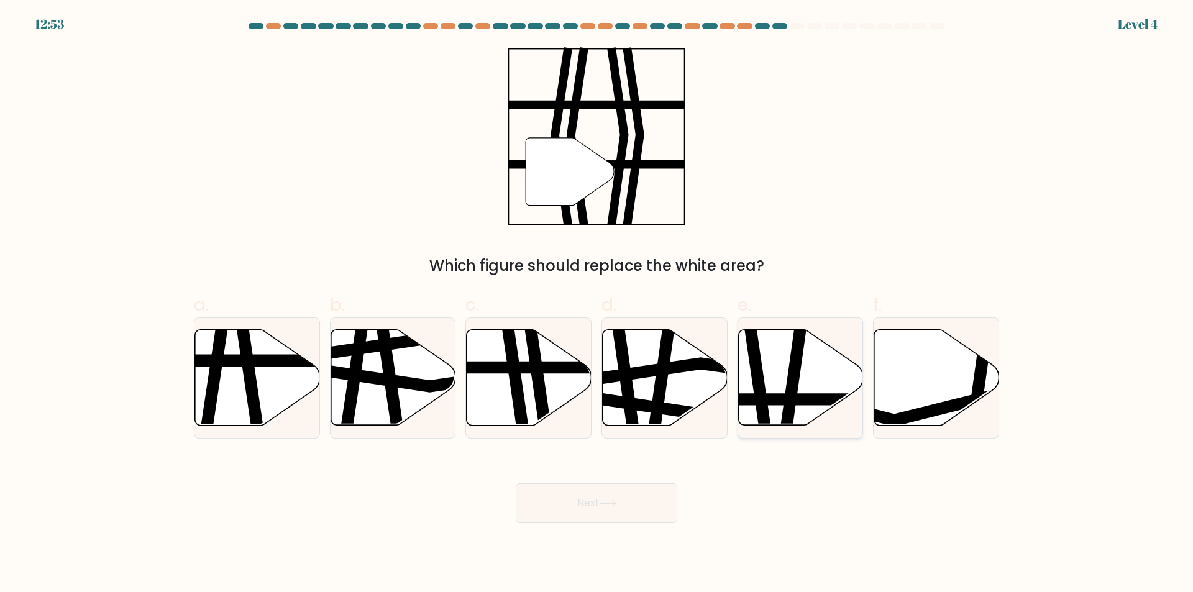
click at [776, 375] on icon at bounding box center [800, 378] width 125 height 96
click at [597, 304] on input "e." at bounding box center [596, 300] width 1 height 8
radio input "true"
click at [544, 508] on button "Next" at bounding box center [597, 503] width 162 height 40
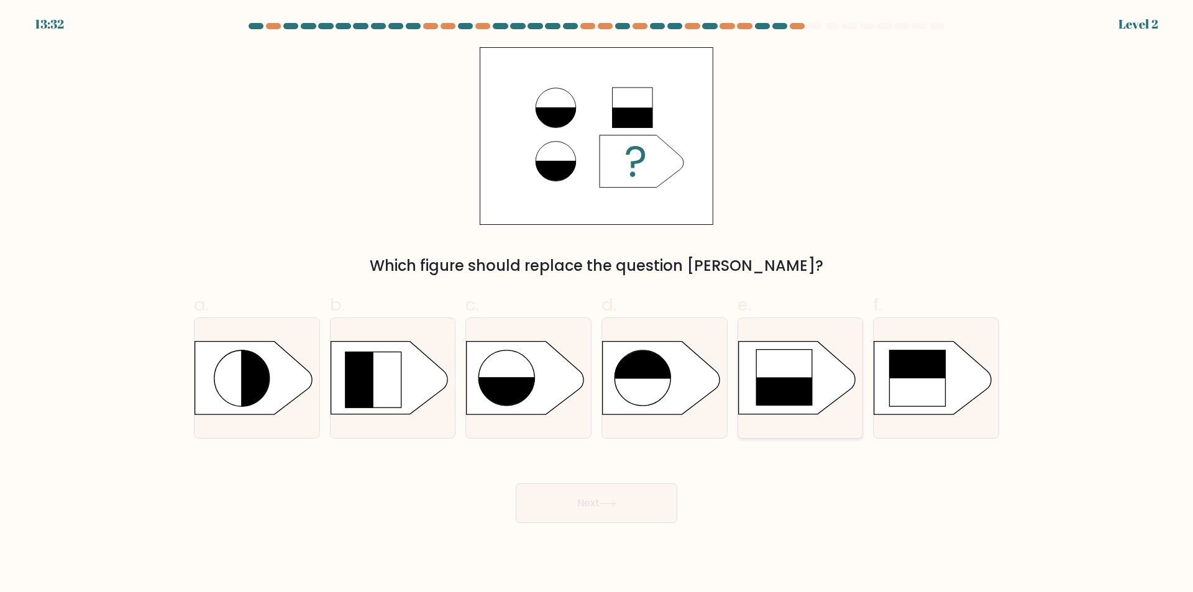
click at [767, 391] on rect at bounding box center [783, 406] width 57 height 57
click at [597, 304] on input "e." at bounding box center [596, 300] width 1 height 8
radio input "true"
click at [615, 498] on button "Next" at bounding box center [597, 503] width 162 height 40
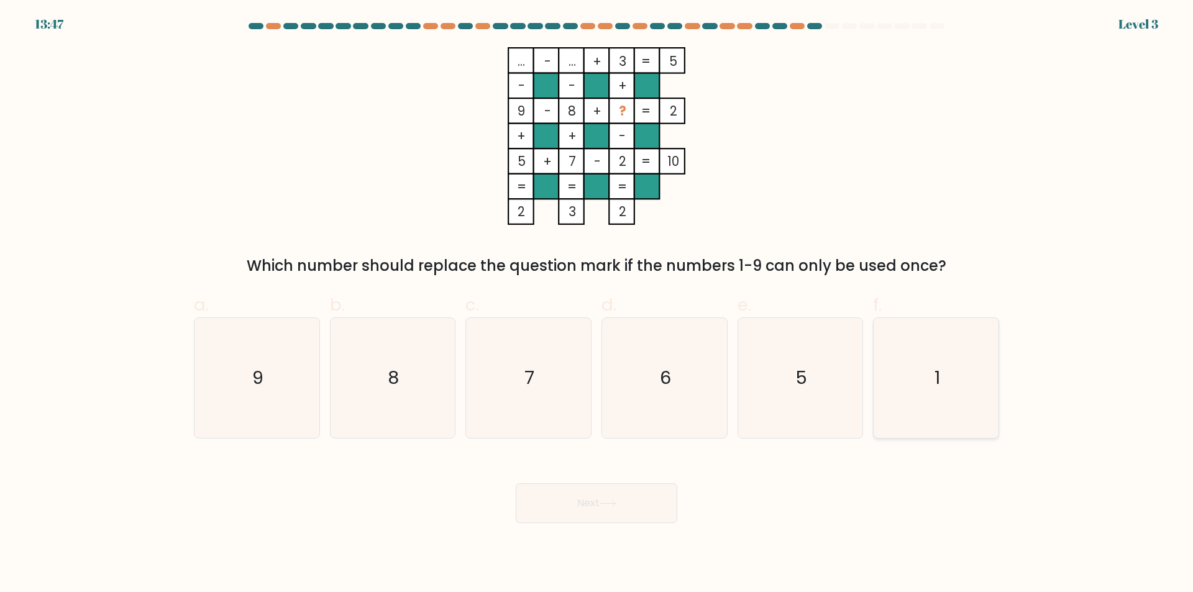
click at [944, 377] on icon "1" at bounding box center [936, 378] width 120 height 120
click at [597, 304] on input "f. 1" at bounding box center [596, 300] width 1 height 8
radio input "true"
click at [635, 511] on button "Next" at bounding box center [597, 503] width 162 height 40
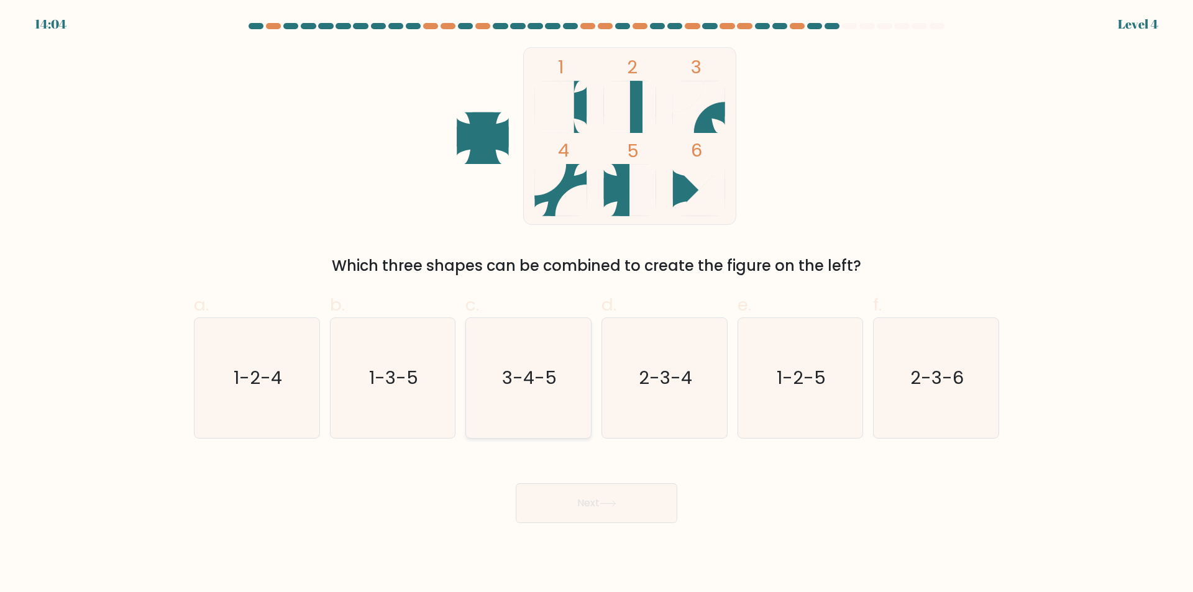
click at [486, 398] on icon "3-4-5" at bounding box center [528, 378] width 120 height 120
click at [596, 304] on input "c. 3-4-5" at bounding box center [596, 300] width 1 height 8
radio input "true"
click at [408, 403] on icon "1-3-5" at bounding box center [392, 378] width 120 height 120
click at [596, 304] on input "b. 1-3-5" at bounding box center [596, 300] width 1 height 8
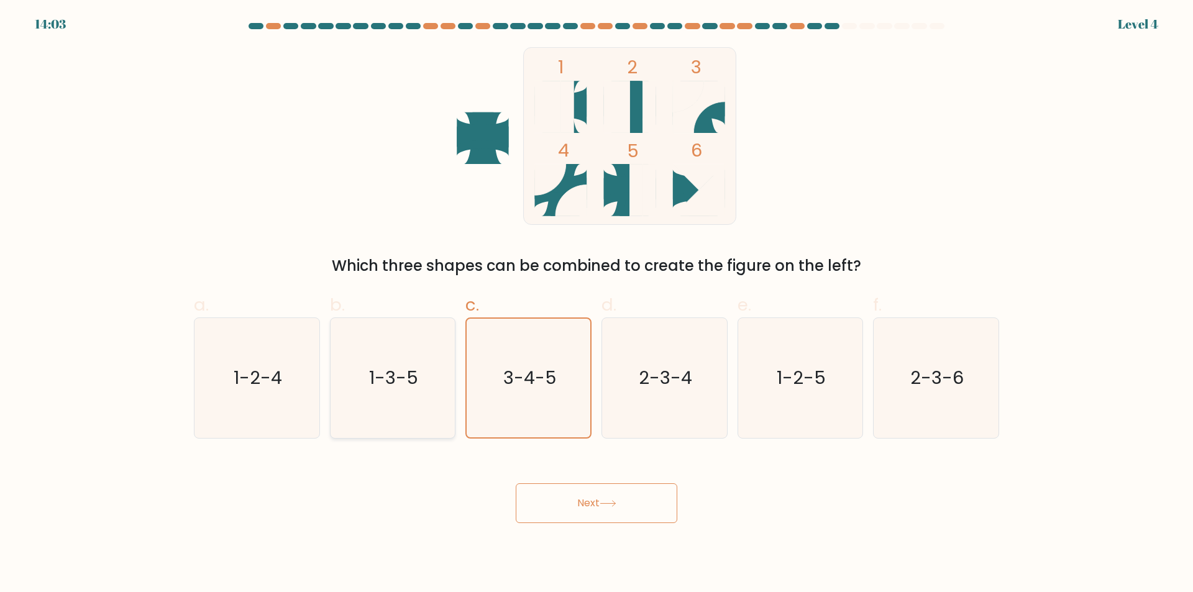
radio input "true"
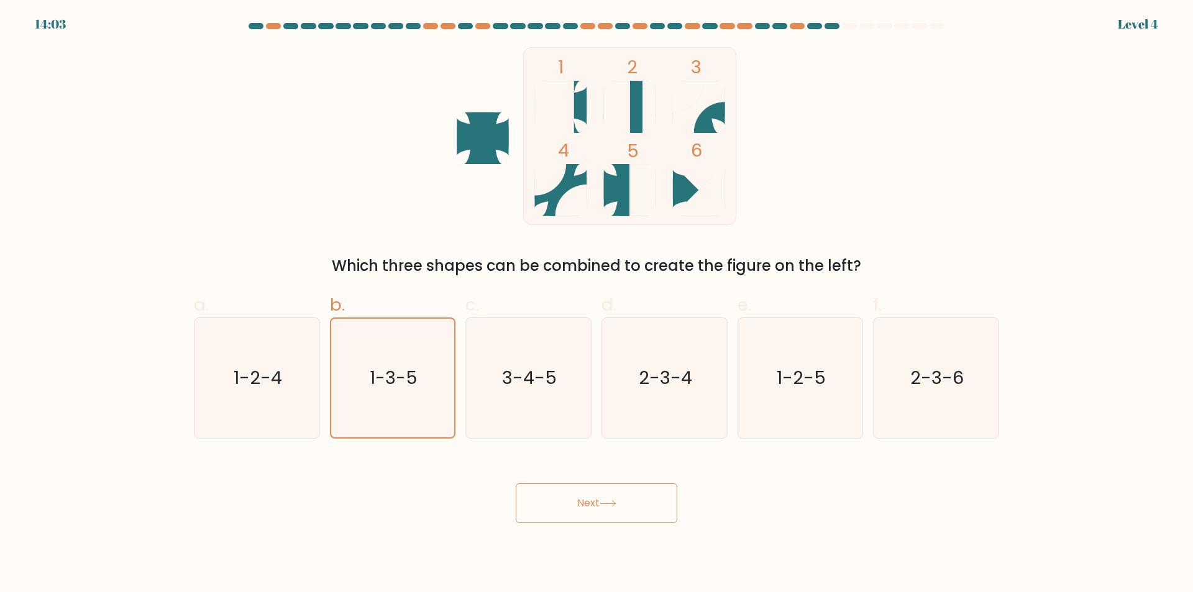
click at [608, 501] on icon at bounding box center [608, 503] width 17 height 7
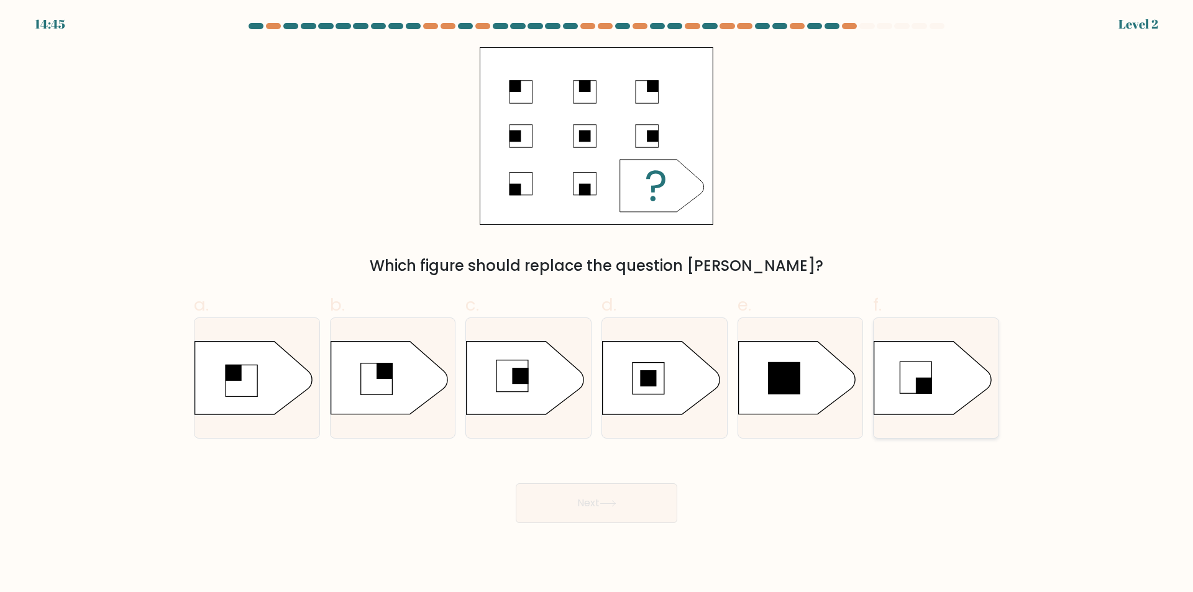
click at [901, 351] on icon at bounding box center [932, 378] width 117 height 73
click at [597, 304] on input "f." at bounding box center [596, 300] width 1 height 8
radio input "true"
click at [609, 496] on button "Next" at bounding box center [597, 503] width 162 height 40
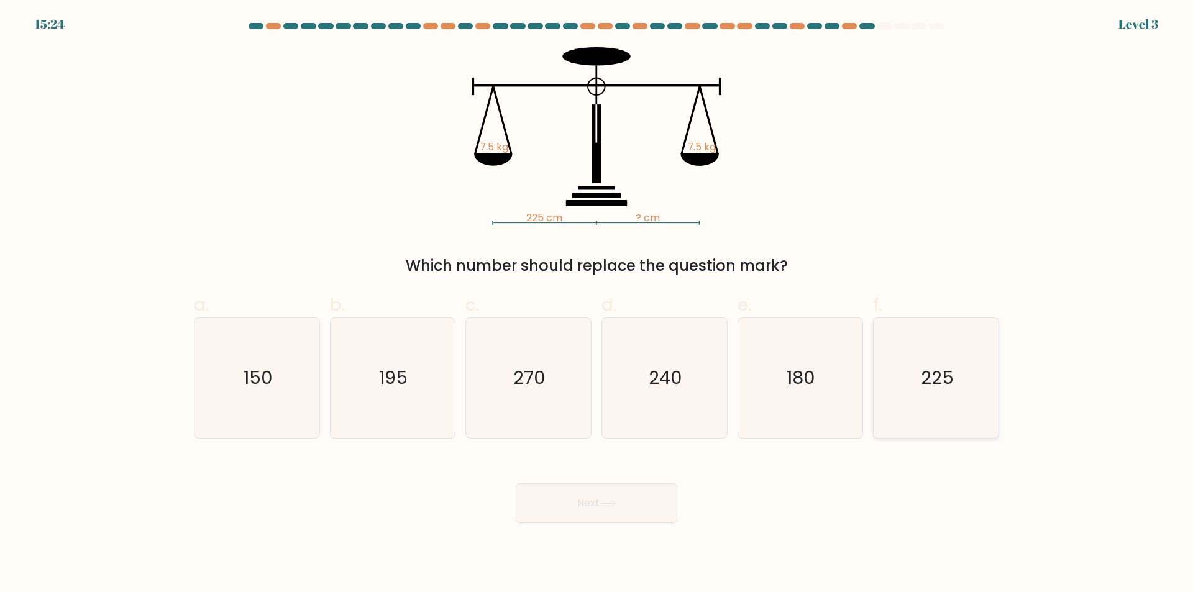
click at [926, 381] on text "225" at bounding box center [937, 378] width 33 height 25
click at [597, 304] on input "f. 225" at bounding box center [596, 300] width 1 height 8
radio input "true"
click at [595, 509] on button "Next" at bounding box center [597, 503] width 162 height 40
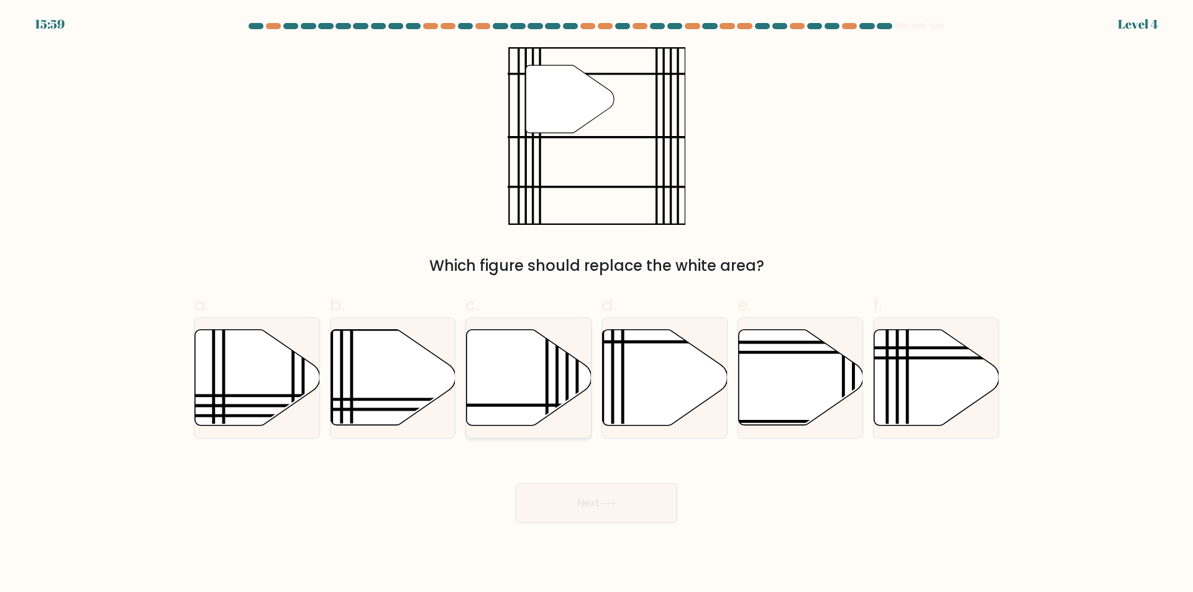
click at [522, 388] on icon at bounding box center [529, 378] width 125 height 96
click at [596, 304] on input "c." at bounding box center [596, 300] width 1 height 8
radio input "true"
click at [672, 391] on icon at bounding box center [665, 378] width 125 height 96
click at [597, 304] on input "d." at bounding box center [596, 300] width 1 height 8
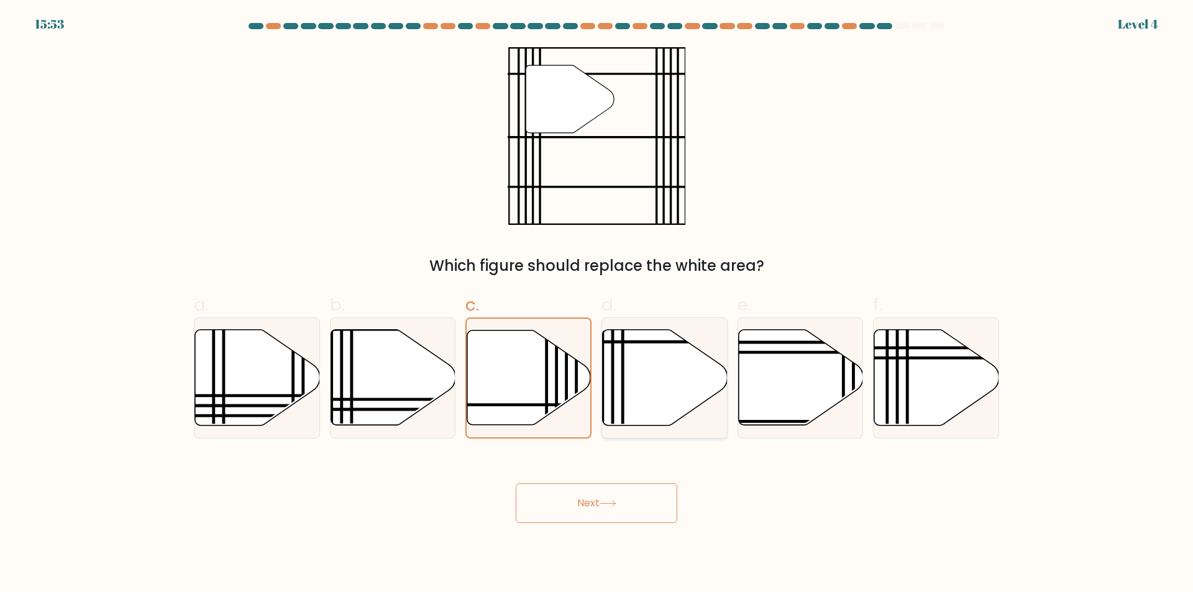
radio input "true"
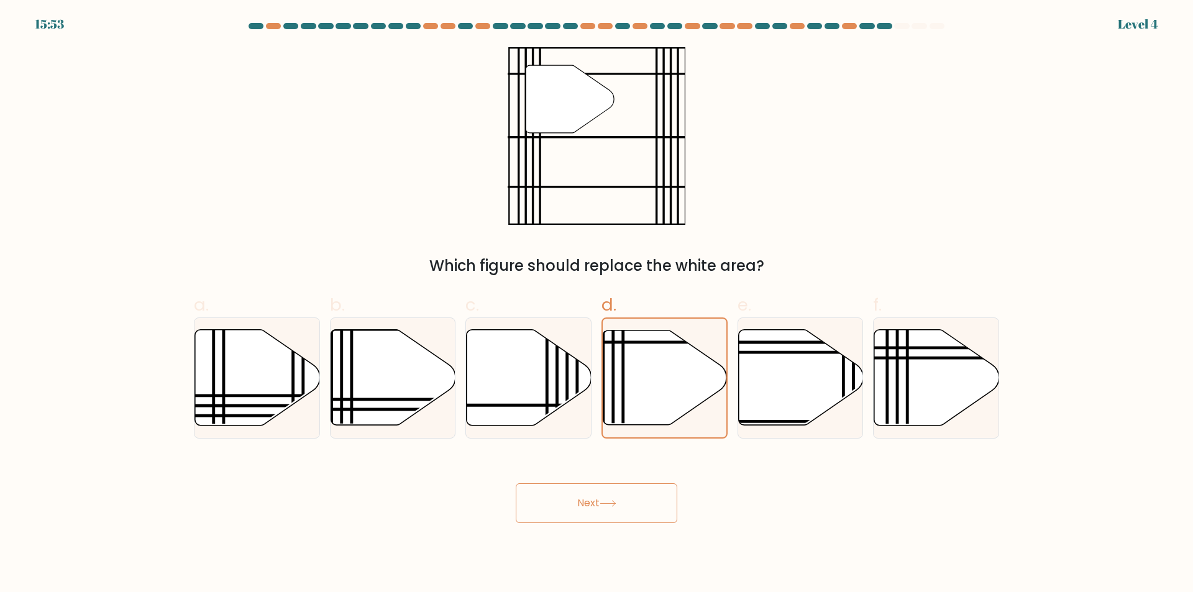
click at [628, 512] on button "Next" at bounding box center [597, 503] width 162 height 40
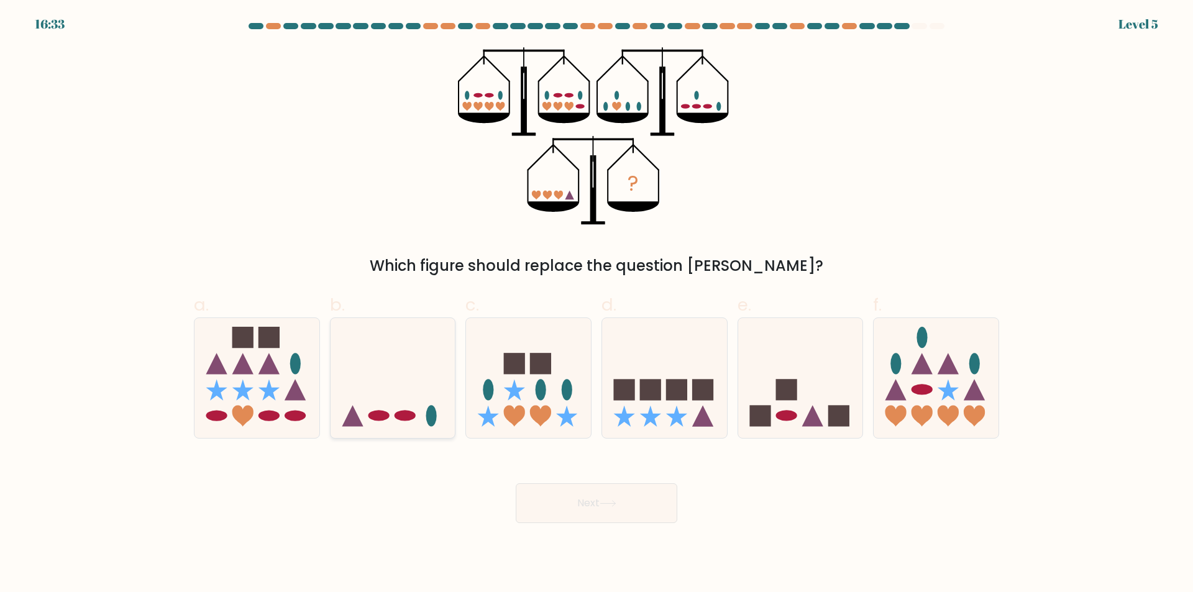
click at [403, 405] on icon at bounding box center [393, 378] width 125 height 103
click at [596, 304] on input "b." at bounding box center [596, 300] width 1 height 8
radio input "true"
click at [601, 495] on button "Next" at bounding box center [597, 503] width 162 height 40
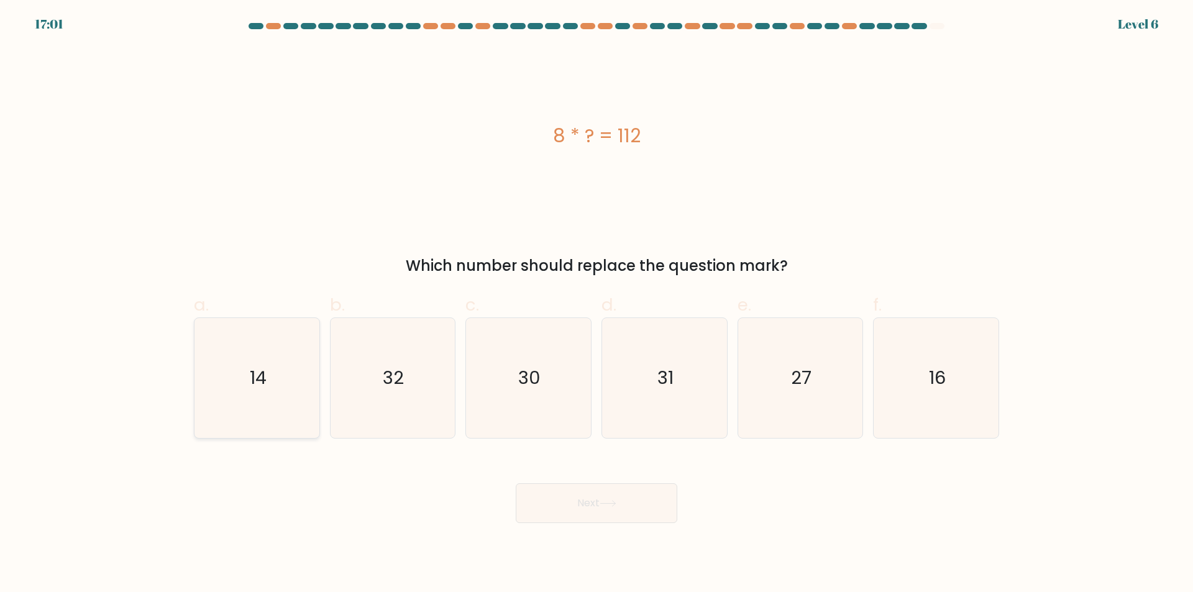
click at [292, 401] on icon "14" at bounding box center [257, 378] width 120 height 120
click at [596, 304] on input "a. 14" at bounding box center [596, 300] width 1 height 8
radio input "true"
click at [623, 514] on button "Next" at bounding box center [597, 503] width 162 height 40
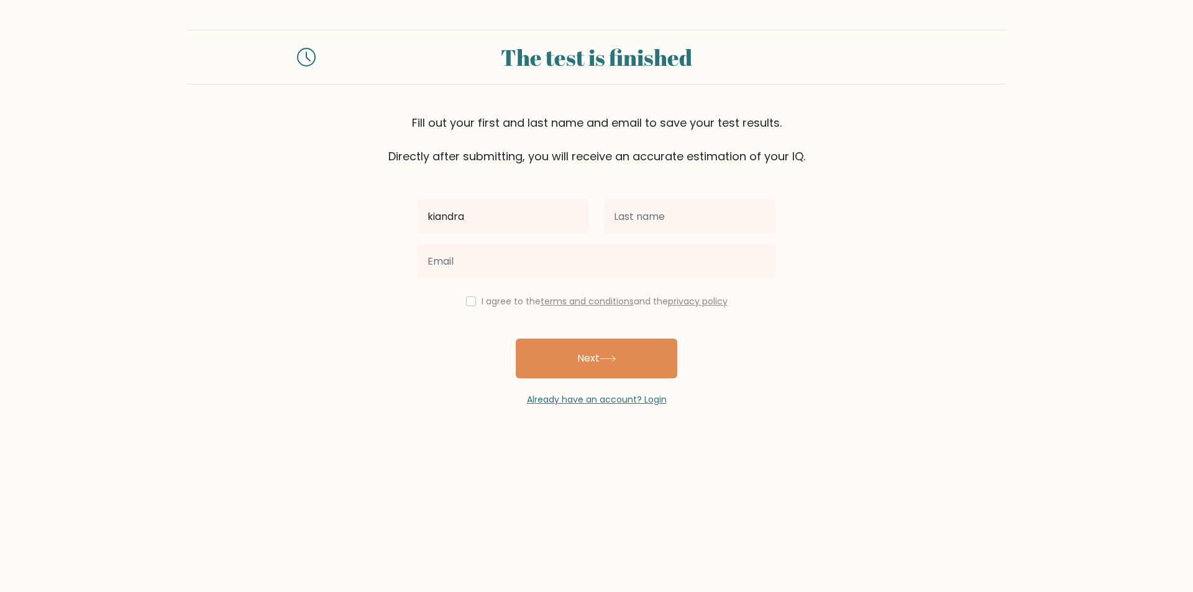
type input "kiandra"
click at [631, 225] on input "text" at bounding box center [689, 216] width 171 height 35
type input "[PERSON_NAME]"
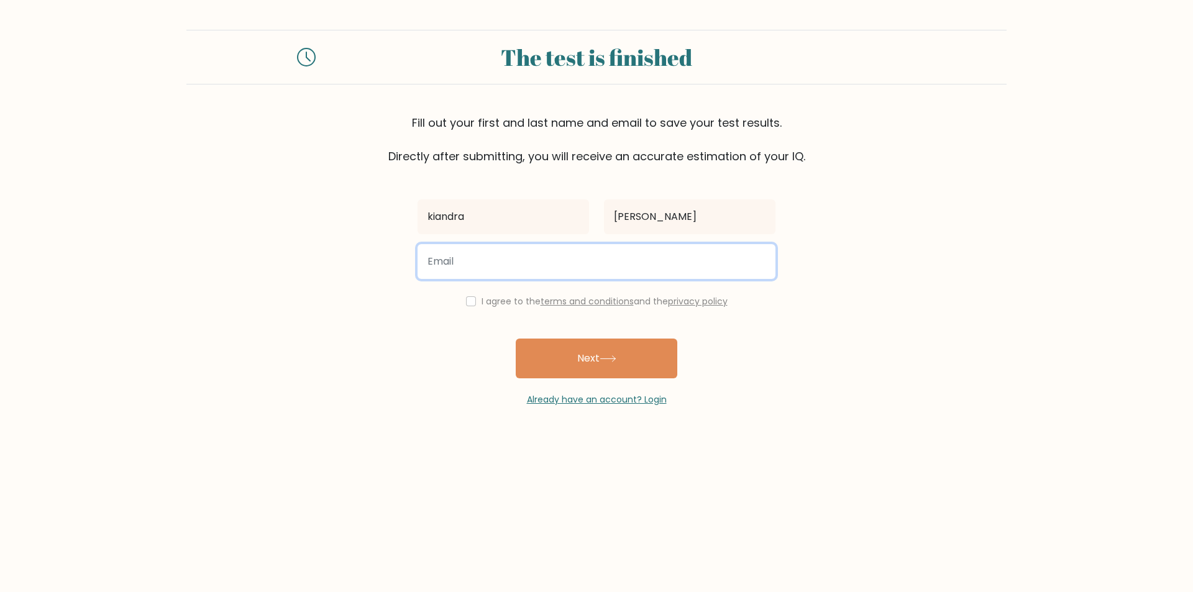
click at [581, 272] on input "email" at bounding box center [597, 261] width 358 height 35
type input "kiandraflores739@gmail.com"
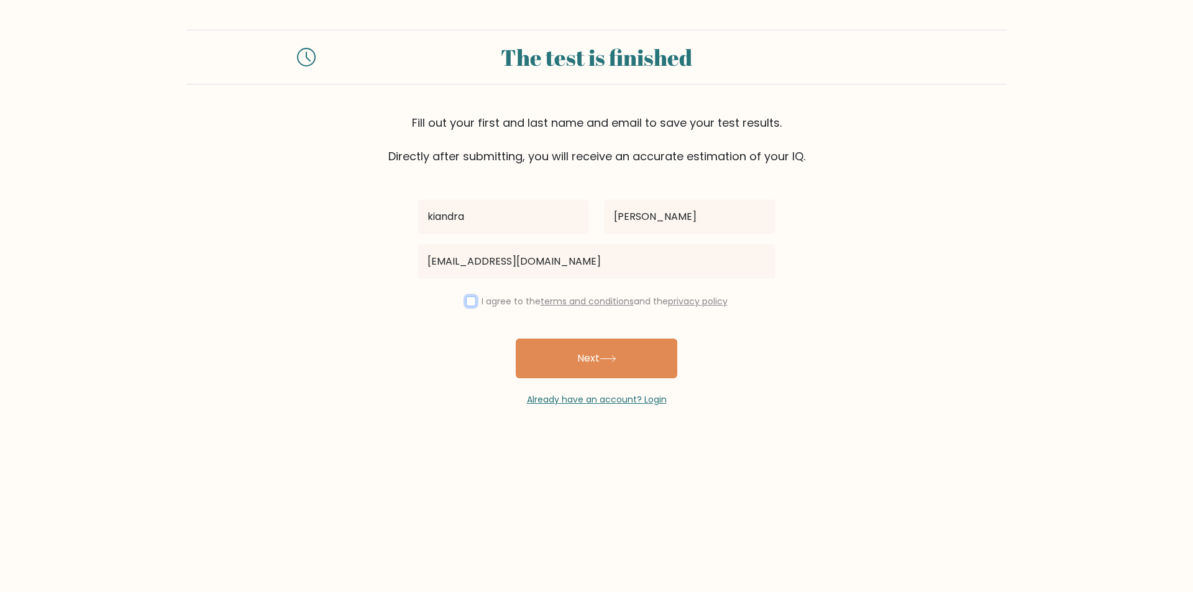
click at [466, 299] on input "checkbox" at bounding box center [471, 301] width 10 height 10
checkbox input "true"
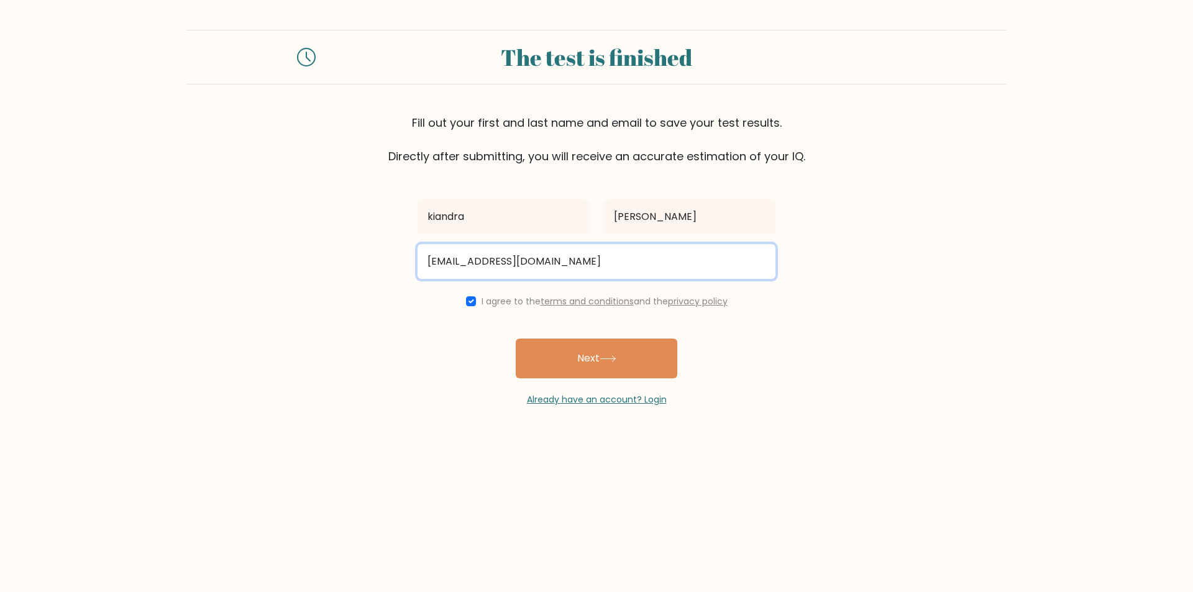
click at [506, 255] on input "kiandraflores739@gmail.com" at bounding box center [597, 261] width 358 height 35
click at [509, 260] on input "kiandraflores739@gmail.com" at bounding box center [597, 261] width 358 height 35
type input "kiandrakateflores@gmail.com"
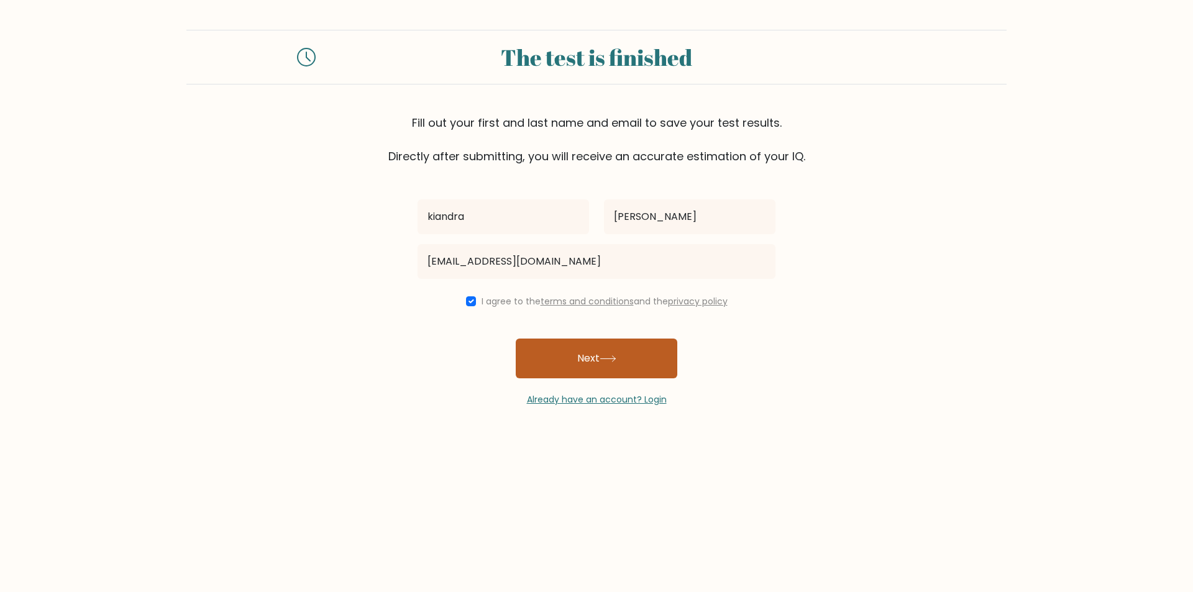
click at [581, 351] on button "Next" at bounding box center [597, 359] width 162 height 40
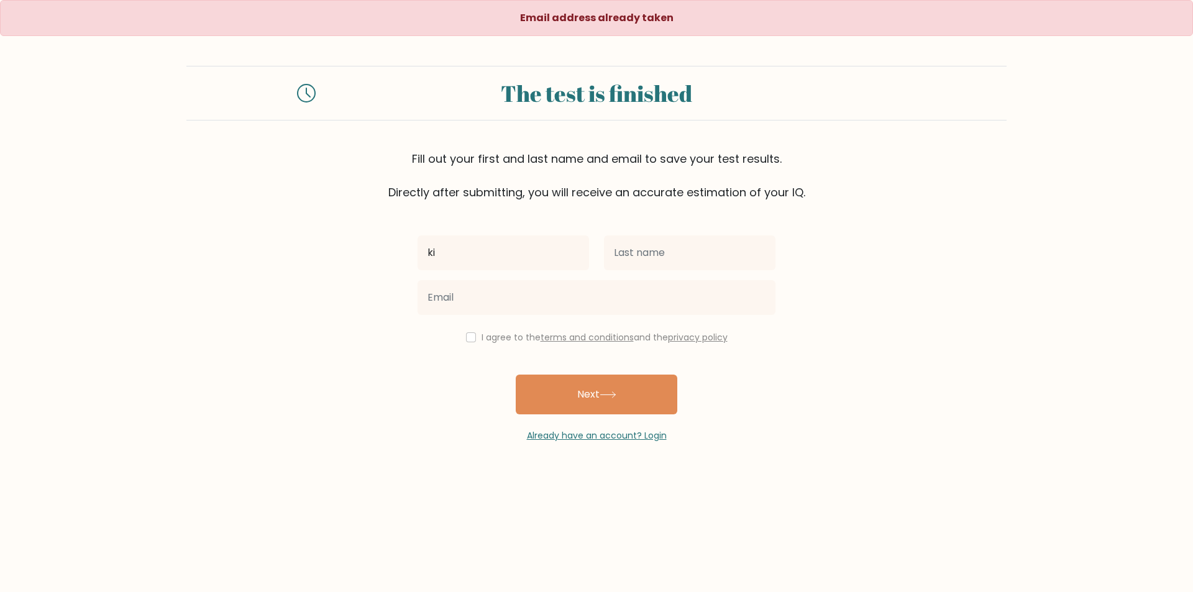
type input "kiandra"
click at [713, 242] on input "text" at bounding box center [689, 252] width 171 height 35
type input "[PERSON_NAME]"
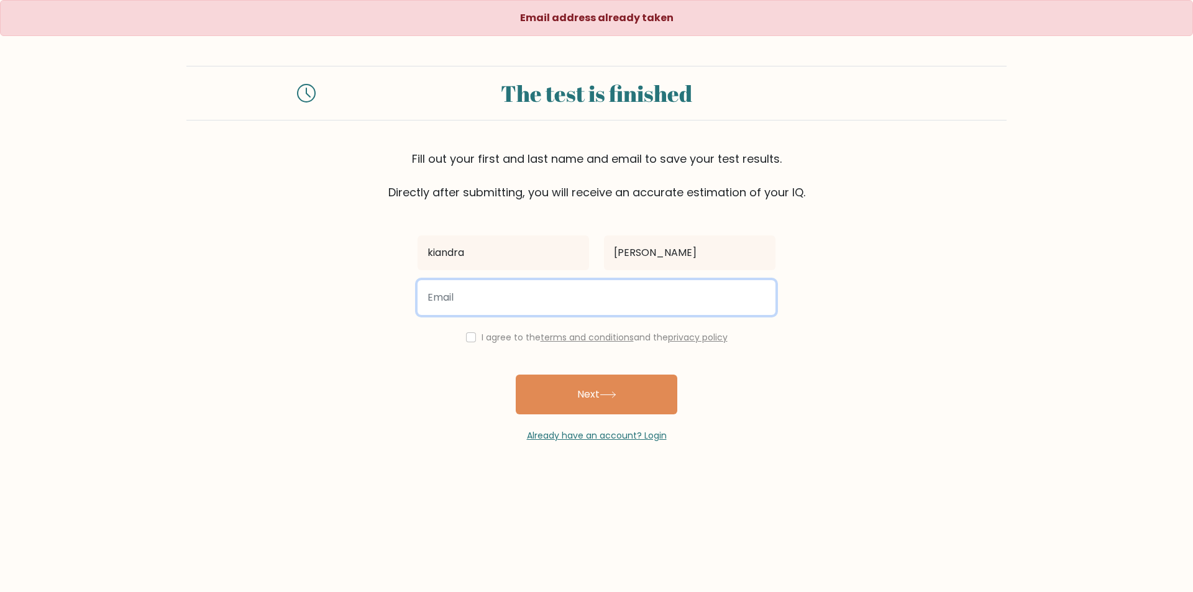
click at [637, 298] on input "email" at bounding box center [597, 297] width 358 height 35
type input "kiandraflores739@gmail.com"
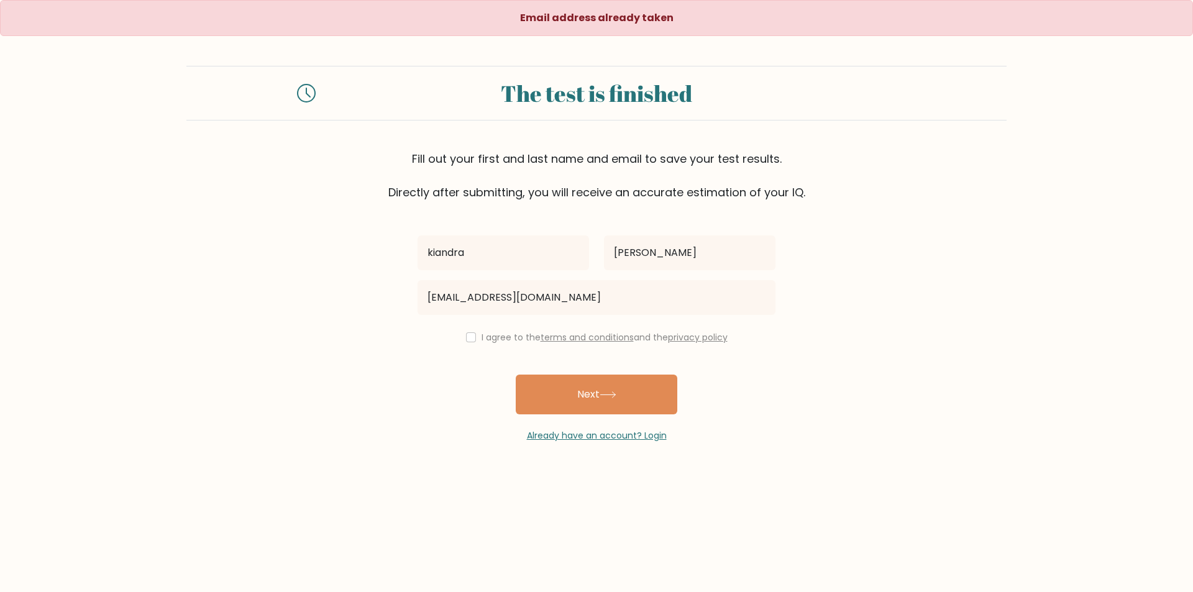
click at [473, 337] on div "I agree to the terms and conditions and the privacy policy" at bounding box center [596, 337] width 373 height 15
click at [469, 340] on input "checkbox" at bounding box center [471, 337] width 10 height 10
checkbox input "true"
click at [596, 403] on button "Next" at bounding box center [597, 395] width 162 height 40
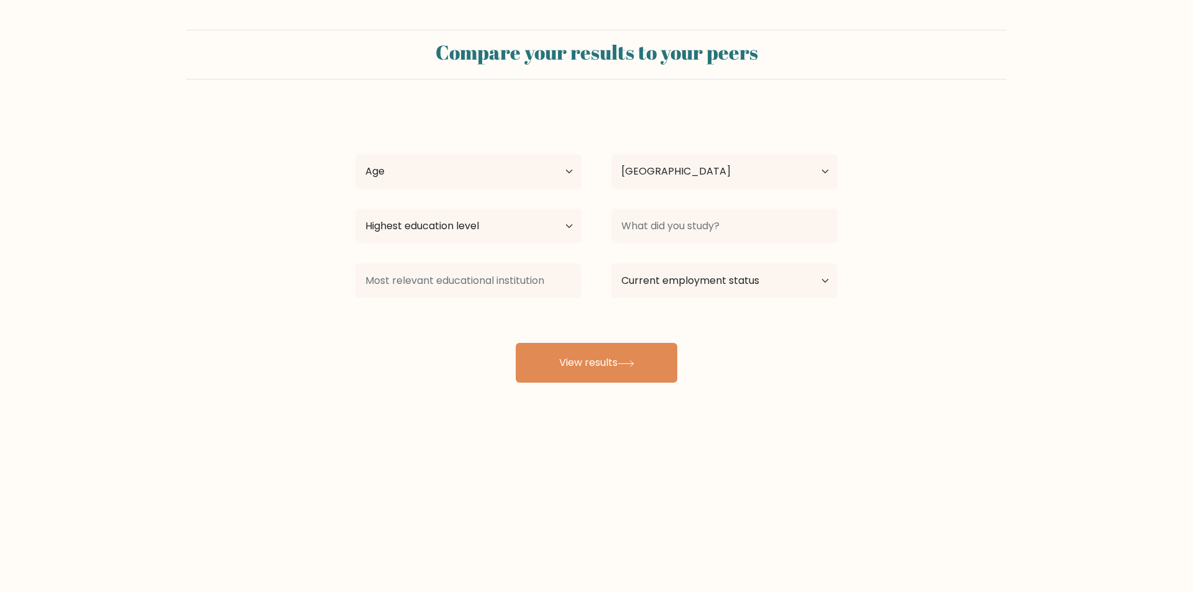
select select "PH"
click at [503, 230] on select "Highest education level No schooling Primary Lower Secondary Upper Secondary Oc…" at bounding box center [468, 226] width 226 height 35
select select "bachelors_degree"
click at [355, 209] on select "Highest education level No schooling Primary Lower Secondary Upper Secondary Oc…" at bounding box center [468, 226] width 226 height 35
click at [656, 217] on input at bounding box center [724, 226] width 226 height 35
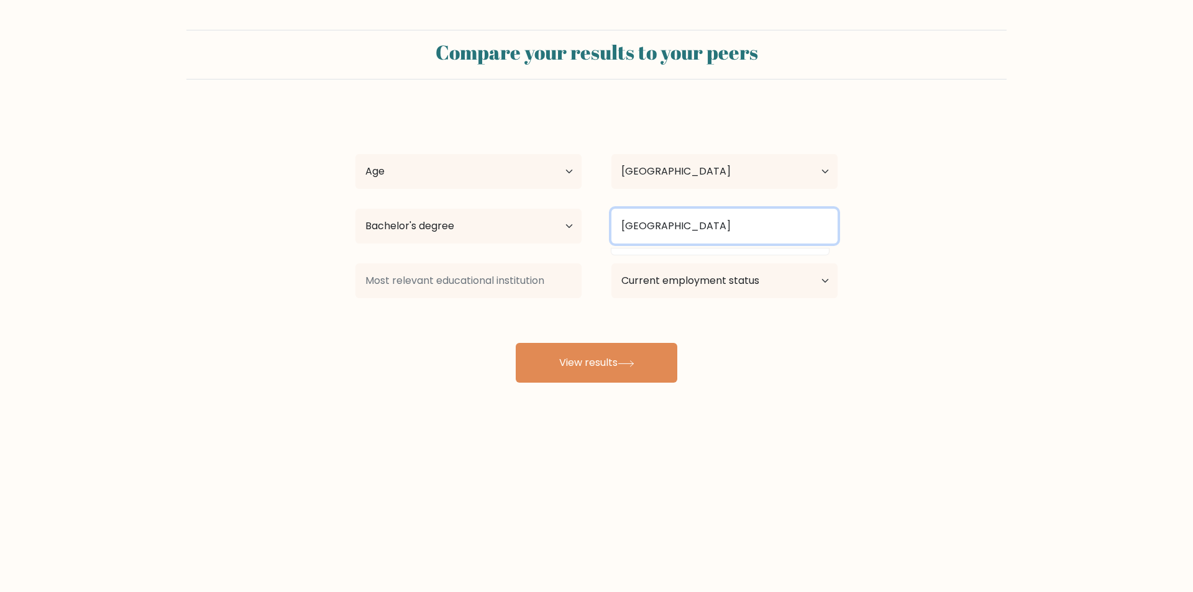
type input "[GEOGRAPHIC_DATA]"
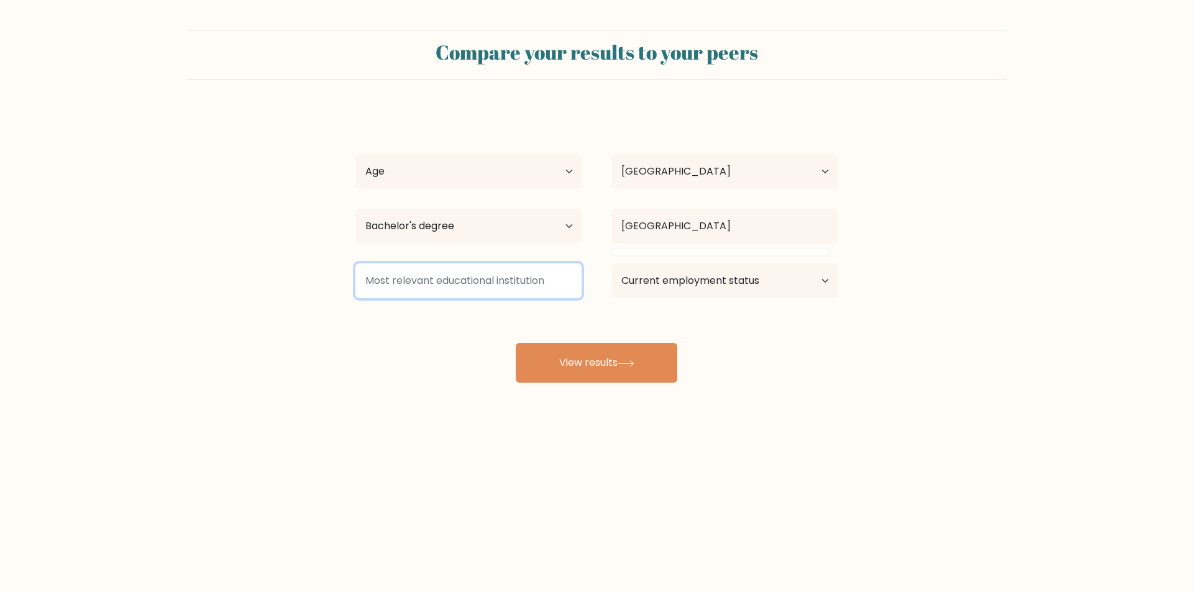
click at [447, 292] on input at bounding box center [468, 280] width 226 height 35
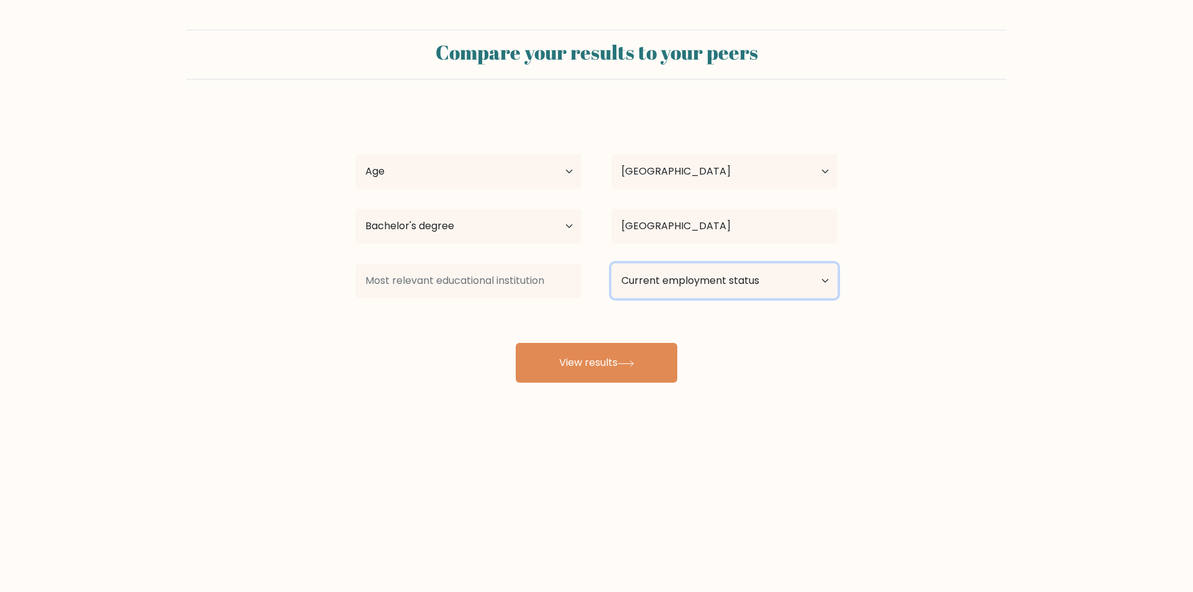
drag, startPoint x: 660, startPoint y: 273, endPoint x: 676, endPoint y: 277, distance: 16.0
click at [660, 273] on select "Current employment status Employed Student Retired Other / prefer not to answer" at bounding box center [724, 280] width 226 height 35
click at [611, 263] on select "Current employment status Employed Student Retired Other / prefer not to answer" at bounding box center [724, 280] width 226 height 35
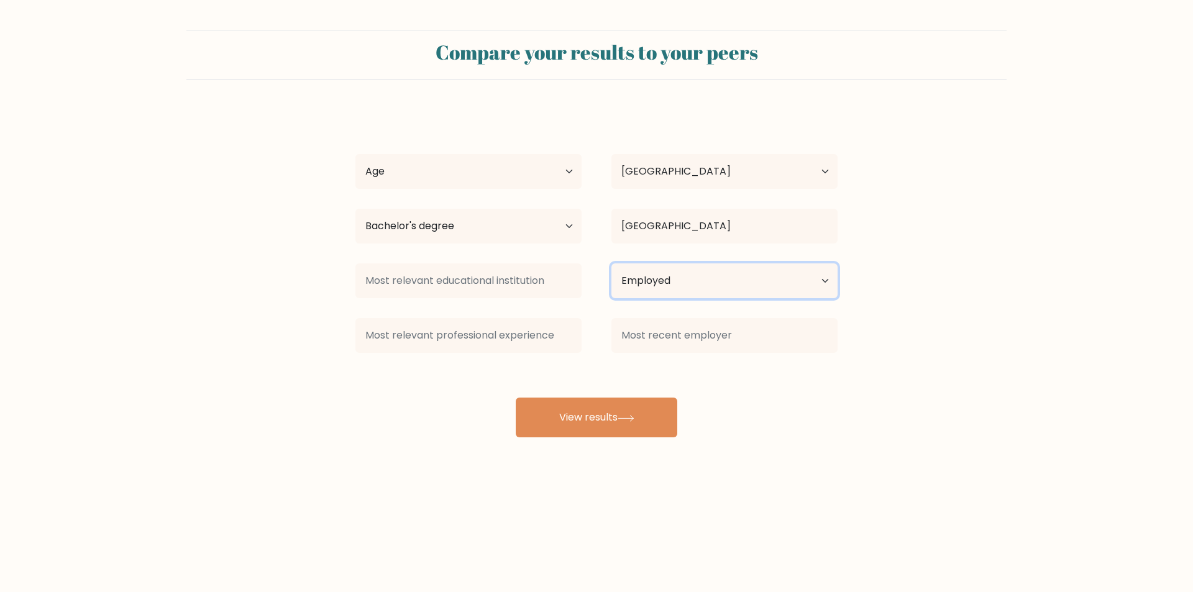
click at [757, 277] on select "Current employment status Employed Student Retired Other / prefer not to answer" at bounding box center [724, 280] width 226 height 35
select select "other"
click at [611, 263] on select "Current employment status Employed Student Retired Other / prefer not to answer" at bounding box center [724, 280] width 226 height 35
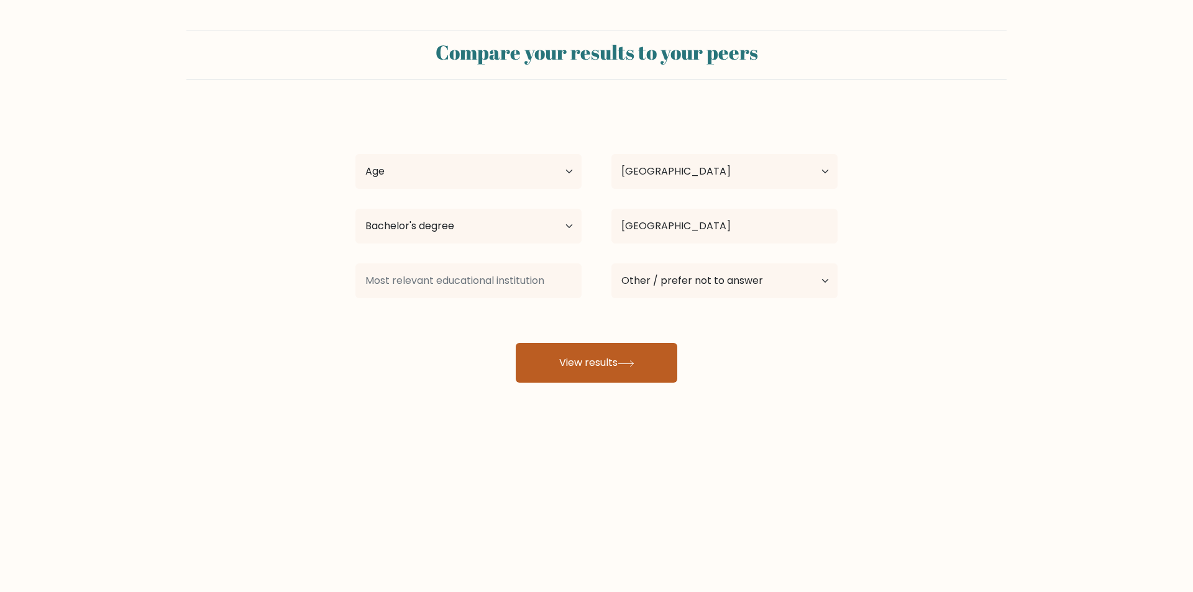
click at [627, 355] on button "View results" at bounding box center [597, 363] width 162 height 40
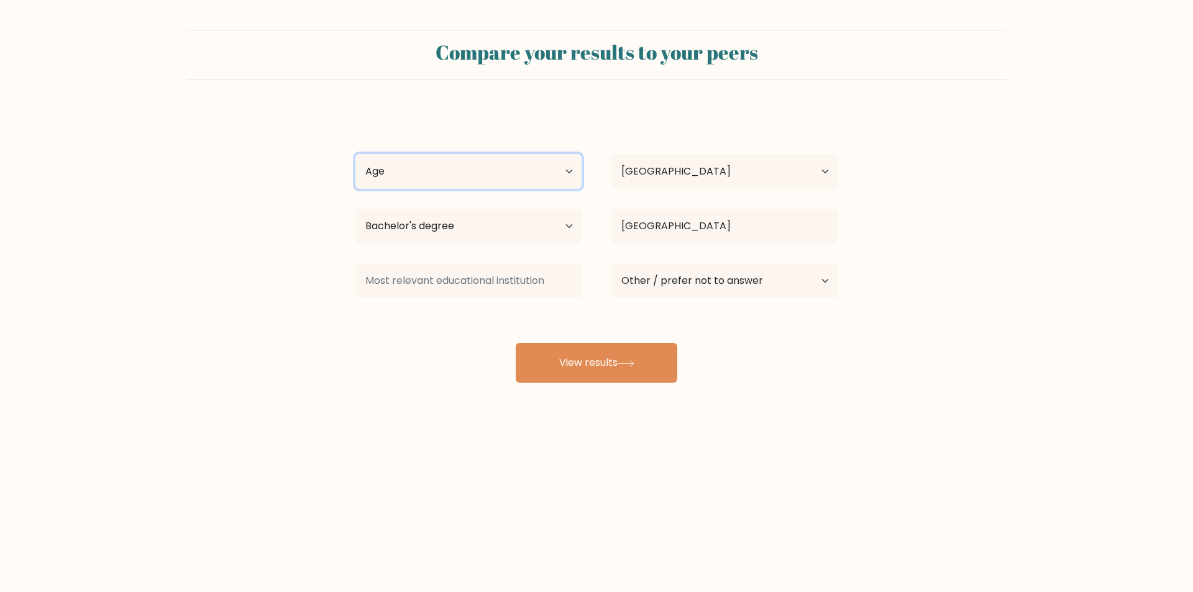
click at [503, 179] on select "Age Under [DEMOGRAPHIC_DATA] [DEMOGRAPHIC_DATA] [DEMOGRAPHIC_DATA] [DEMOGRAPHIC…" at bounding box center [468, 171] width 226 height 35
select select "25_34"
click at [355, 154] on select "Age Under [DEMOGRAPHIC_DATA] [DEMOGRAPHIC_DATA] [DEMOGRAPHIC_DATA] [DEMOGRAPHIC…" at bounding box center [468, 171] width 226 height 35
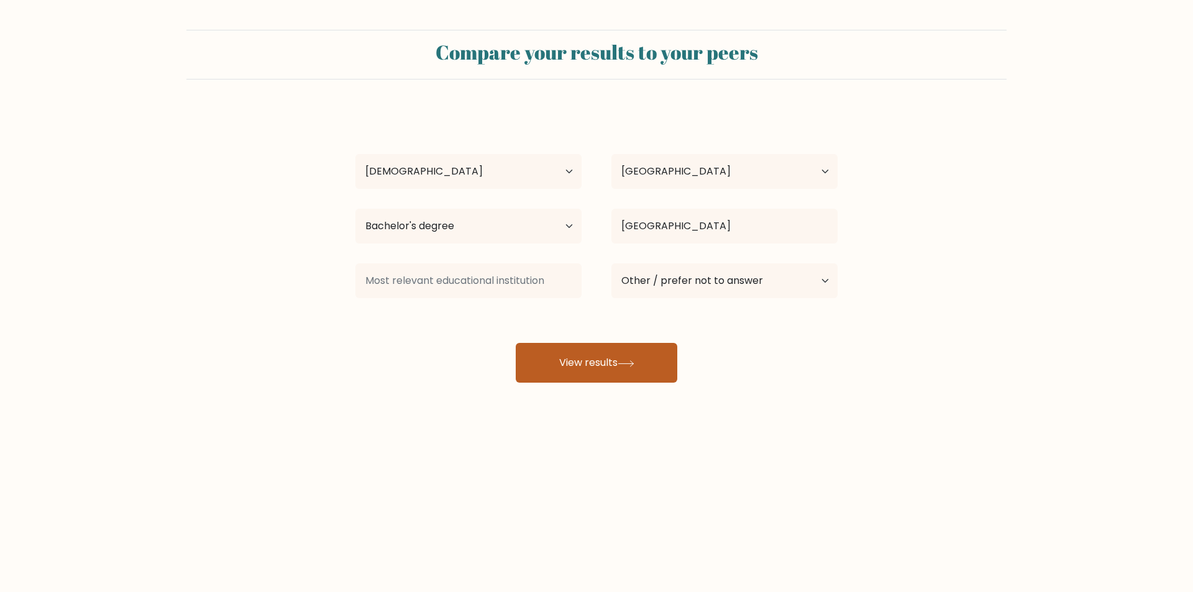
click at [551, 357] on button "View results" at bounding box center [597, 363] width 162 height 40
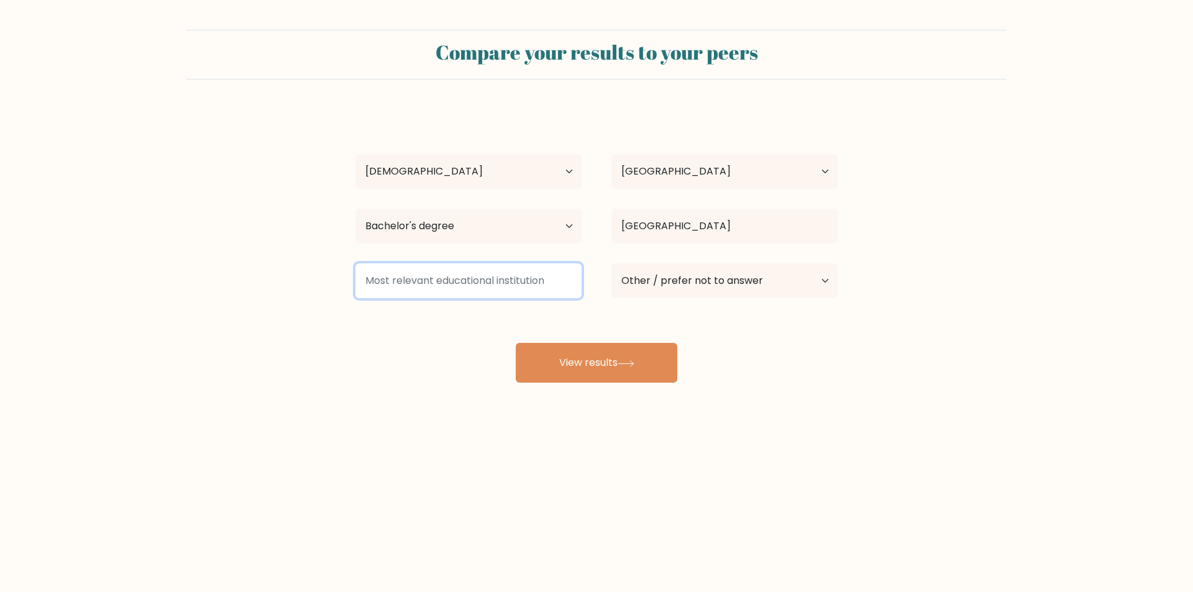
click at [498, 277] on input at bounding box center [468, 280] width 226 height 35
click at [494, 316] on div "[PERSON_NAME] Age Under [DEMOGRAPHIC_DATA] [DEMOGRAPHIC_DATA] [DEMOGRAPHIC_DATA…" at bounding box center [596, 245] width 497 height 273
click at [447, 291] on input at bounding box center [468, 280] width 226 height 35
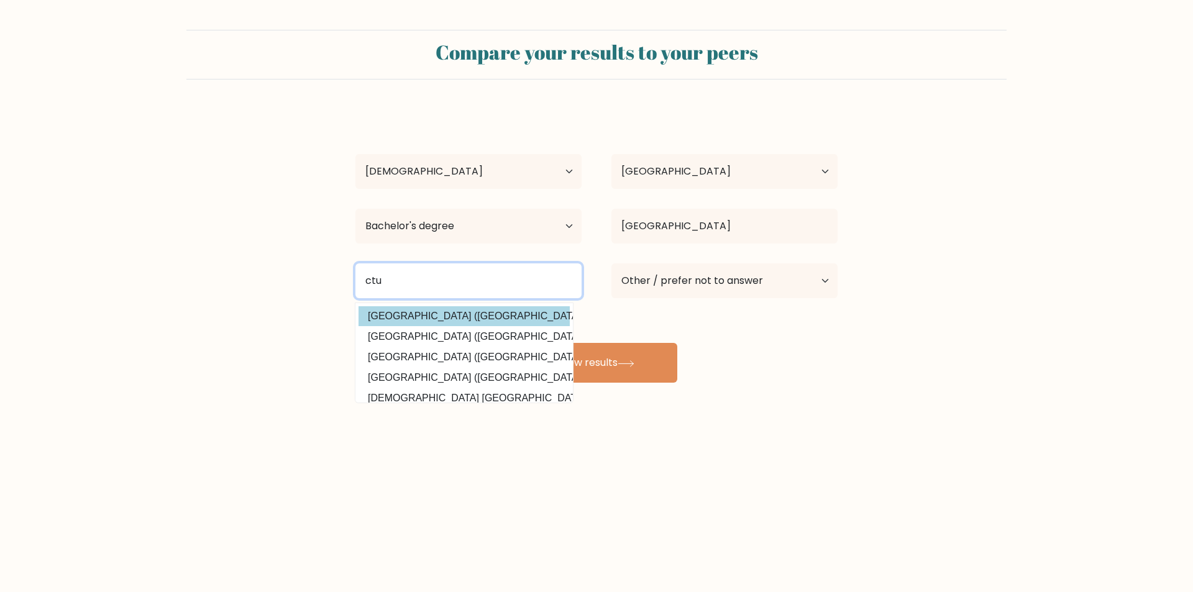
type input "ctu"
click at [454, 318] on div "kiandra flores Age Under 18 years old 18-24 years old 25-34 years old 35-44 yea…" at bounding box center [596, 245] width 497 height 273
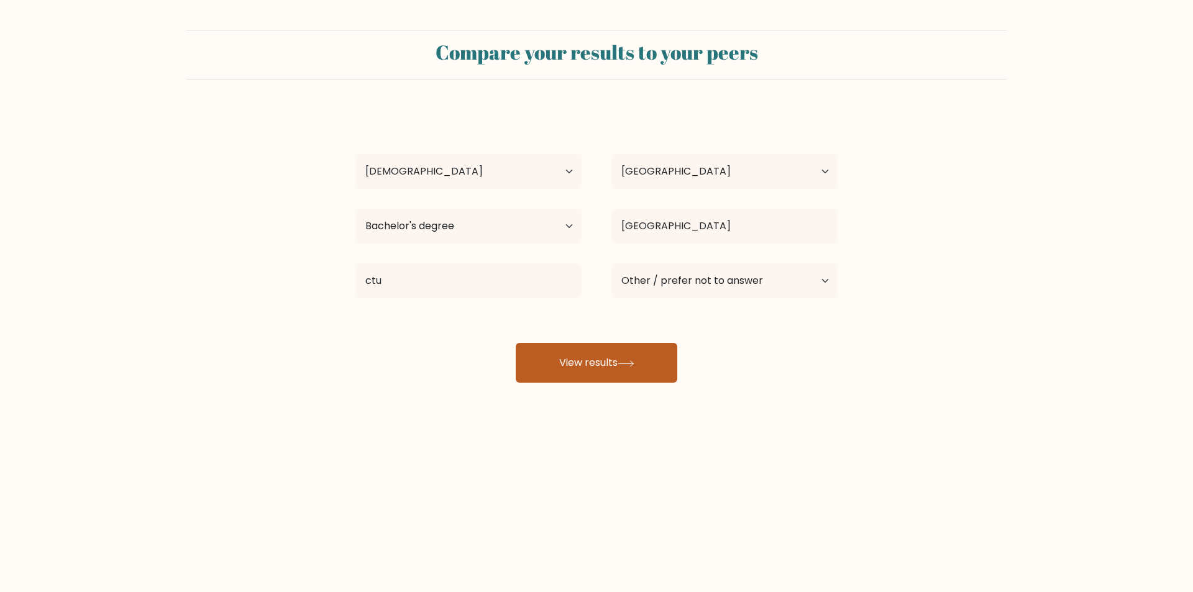
click at [606, 366] on button "View results" at bounding box center [597, 363] width 162 height 40
